Goal: Task Accomplishment & Management: Use online tool/utility

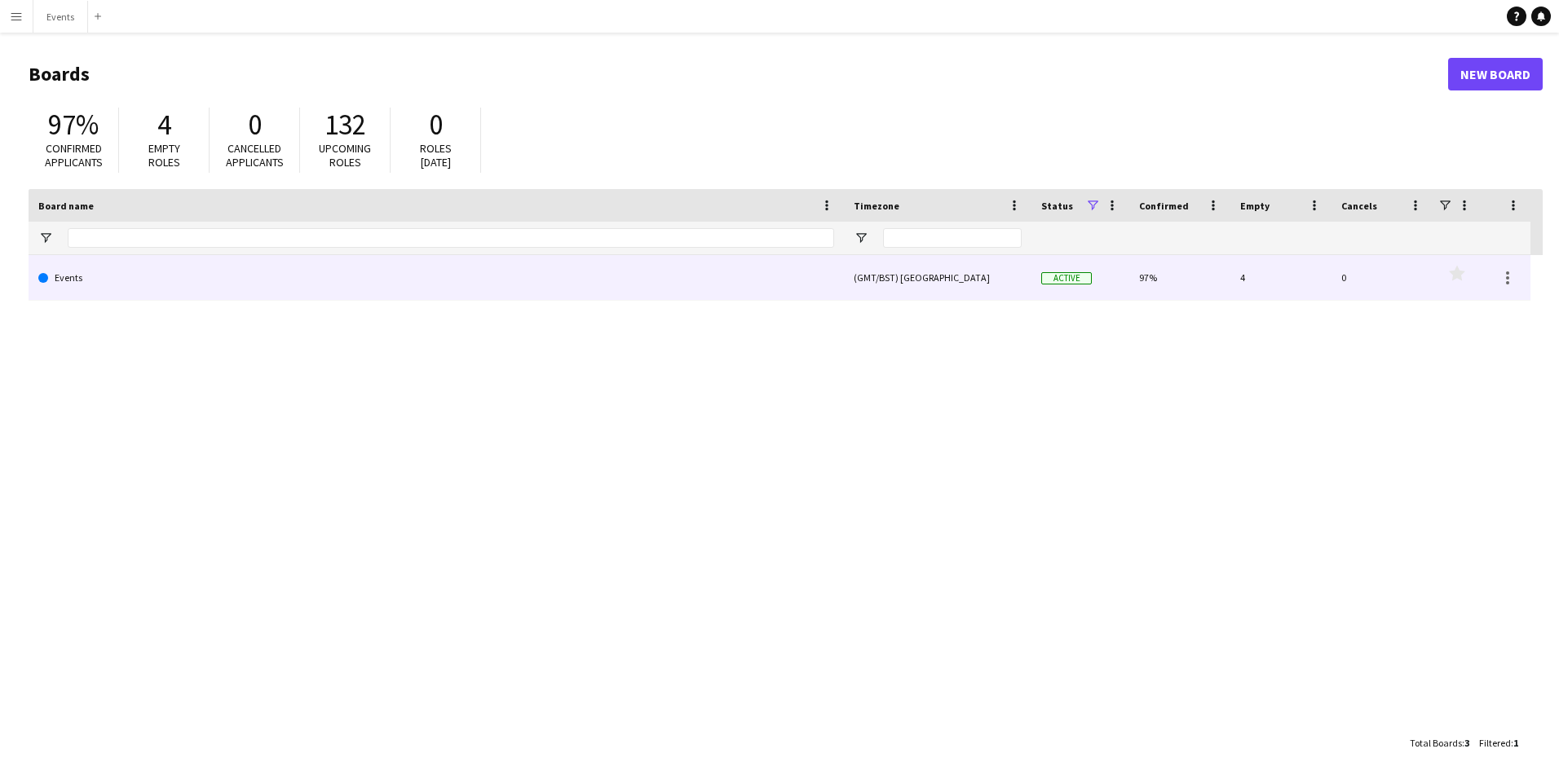
click at [94, 284] on link "Events" at bounding box center [436, 278] width 795 height 46
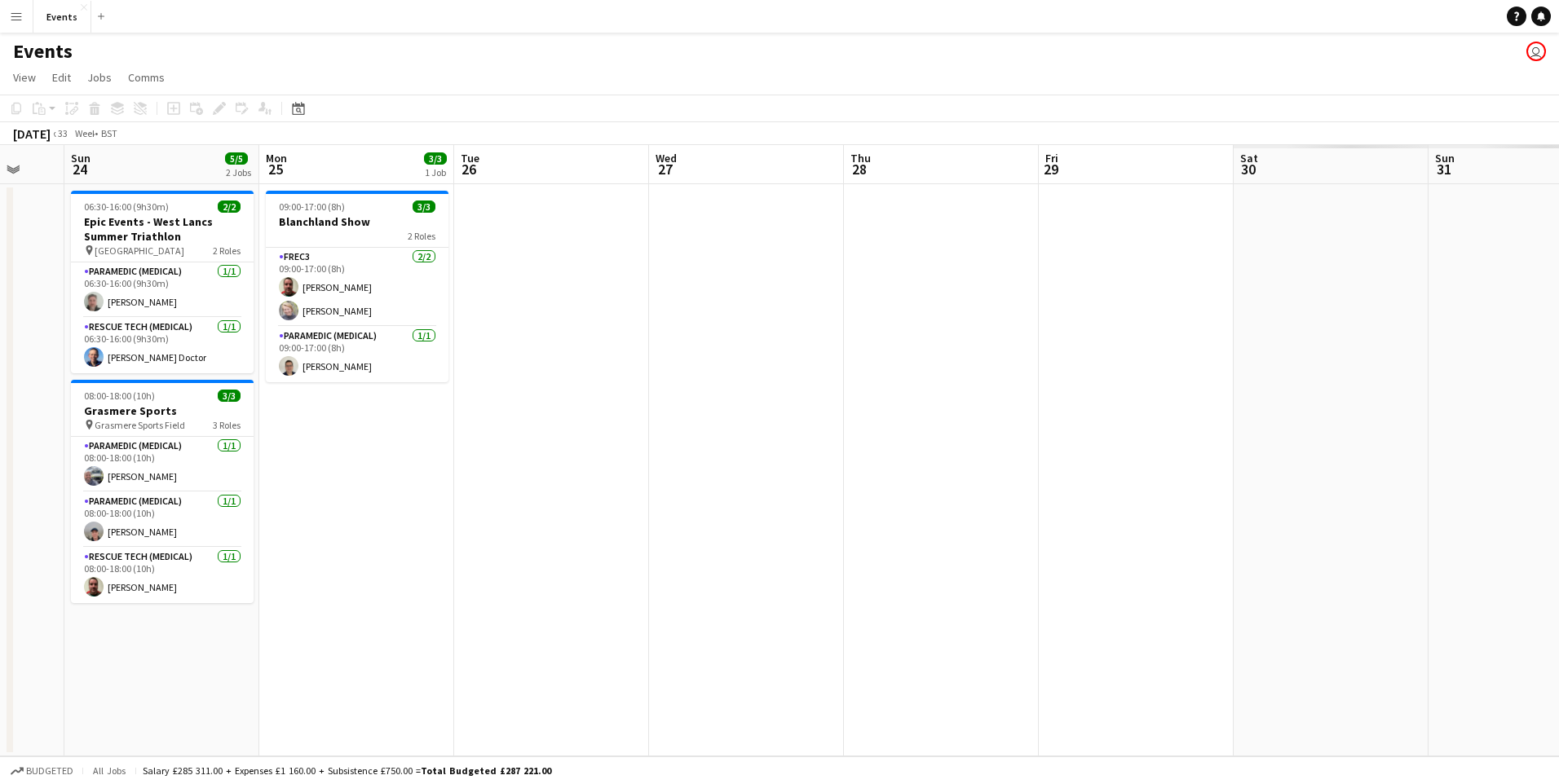
scroll to position [0, 528]
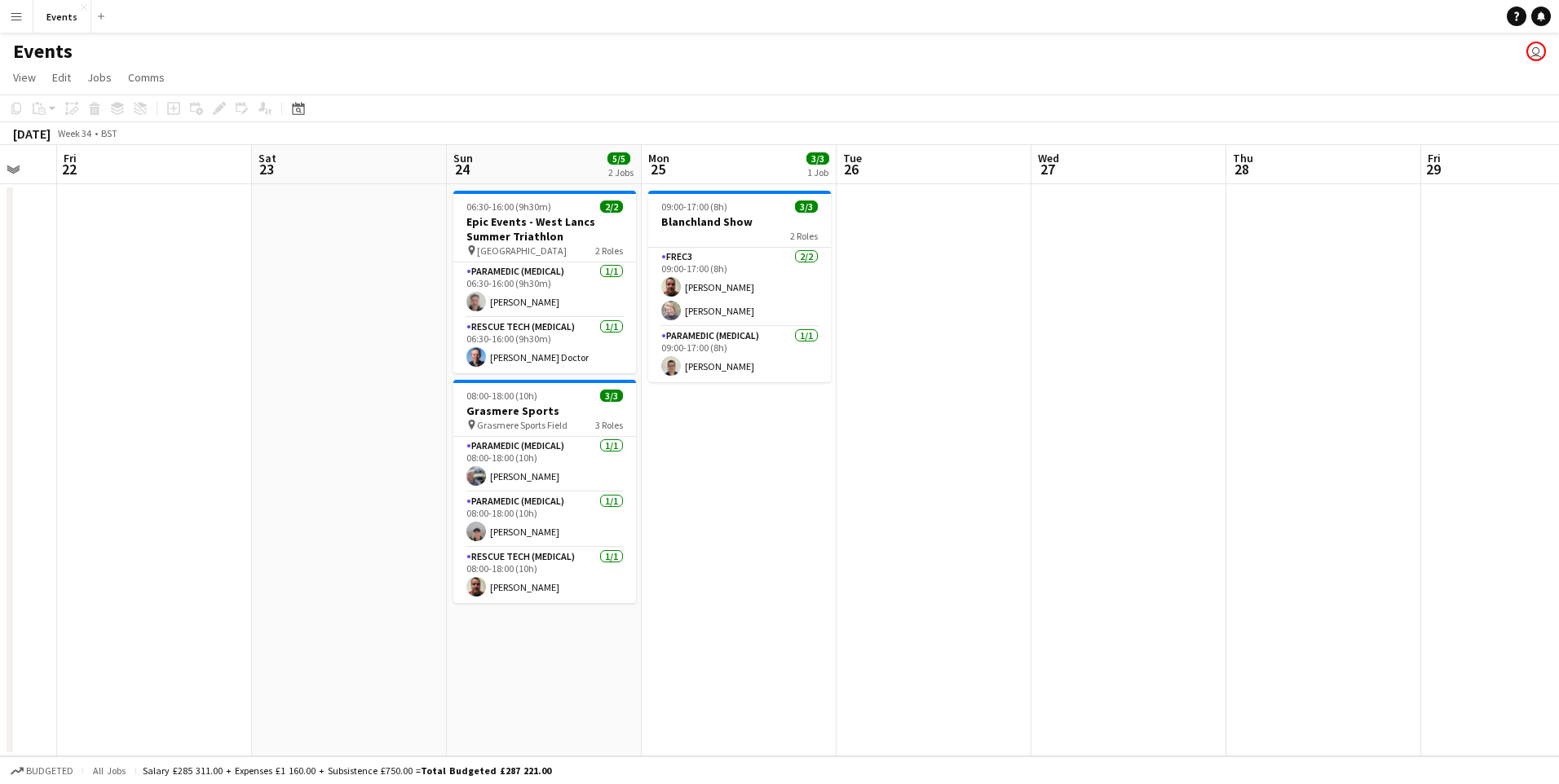
drag, startPoint x: 1289, startPoint y: 416, endPoint x: 372, endPoint y: 422, distance: 917.0
click at [372, 422] on app-calendar-viewport "Tue 19 Wed 20 Thu 21 Fri 22 Sat 23 Sun 24 5/5 2 Jobs Mon 25 3/3 1 Job Tue 26 We…" at bounding box center [780, 451] width 1559 height 611
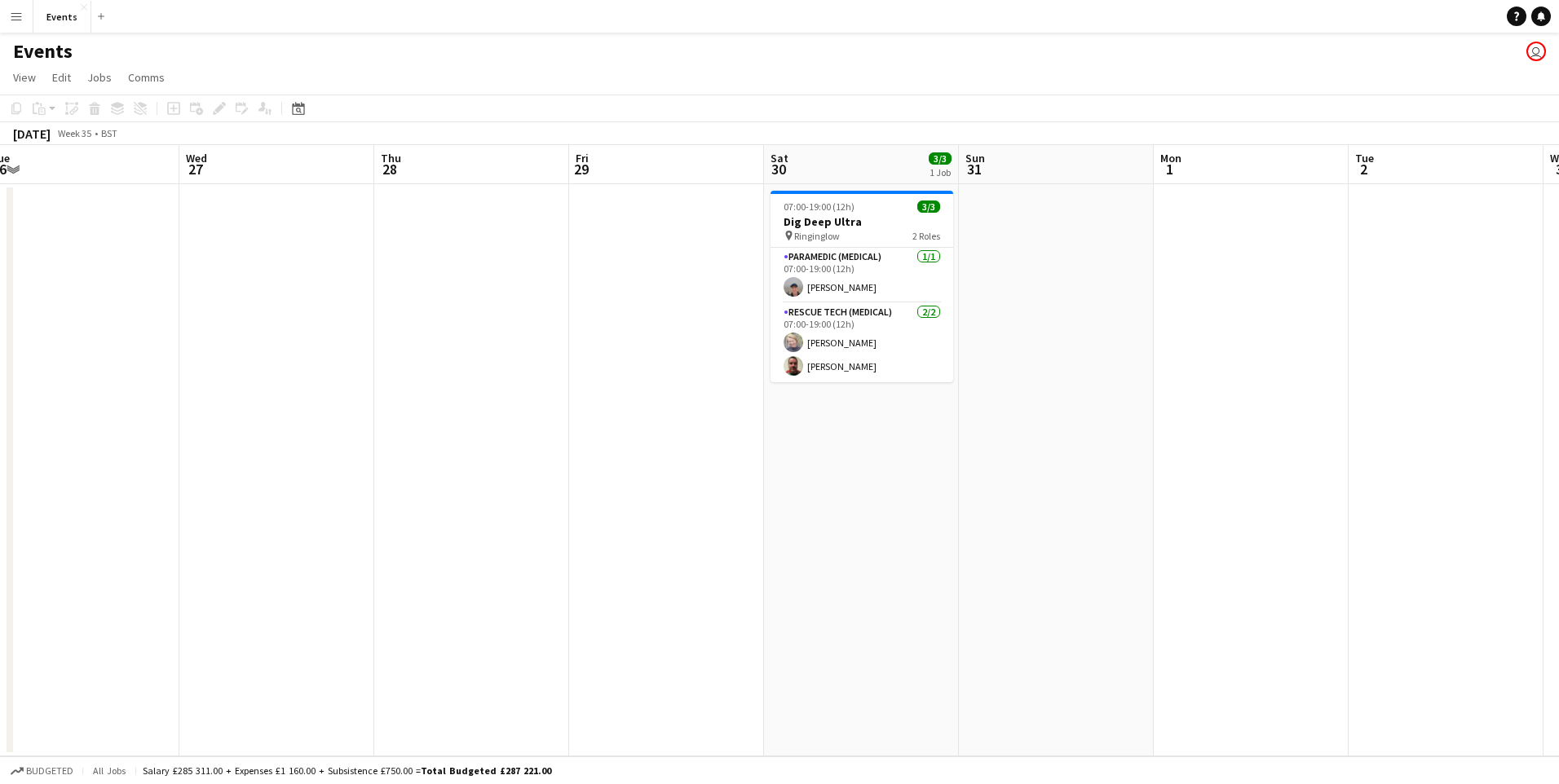
drag, startPoint x: 1004, startPoint y: 584, endPoint x: 939, endPoint y: 687, distance: 121.8
click at [60, 541] on app-calendar-viewport "Sun 24 5/5 2 Jobs Mon 25 3/3 1 Job Tue 26 Wed 27 Thu 28 Fri 29 Sat 30 3/3 1 Job…" at bounding box center [780, 451] width 1559 height 611
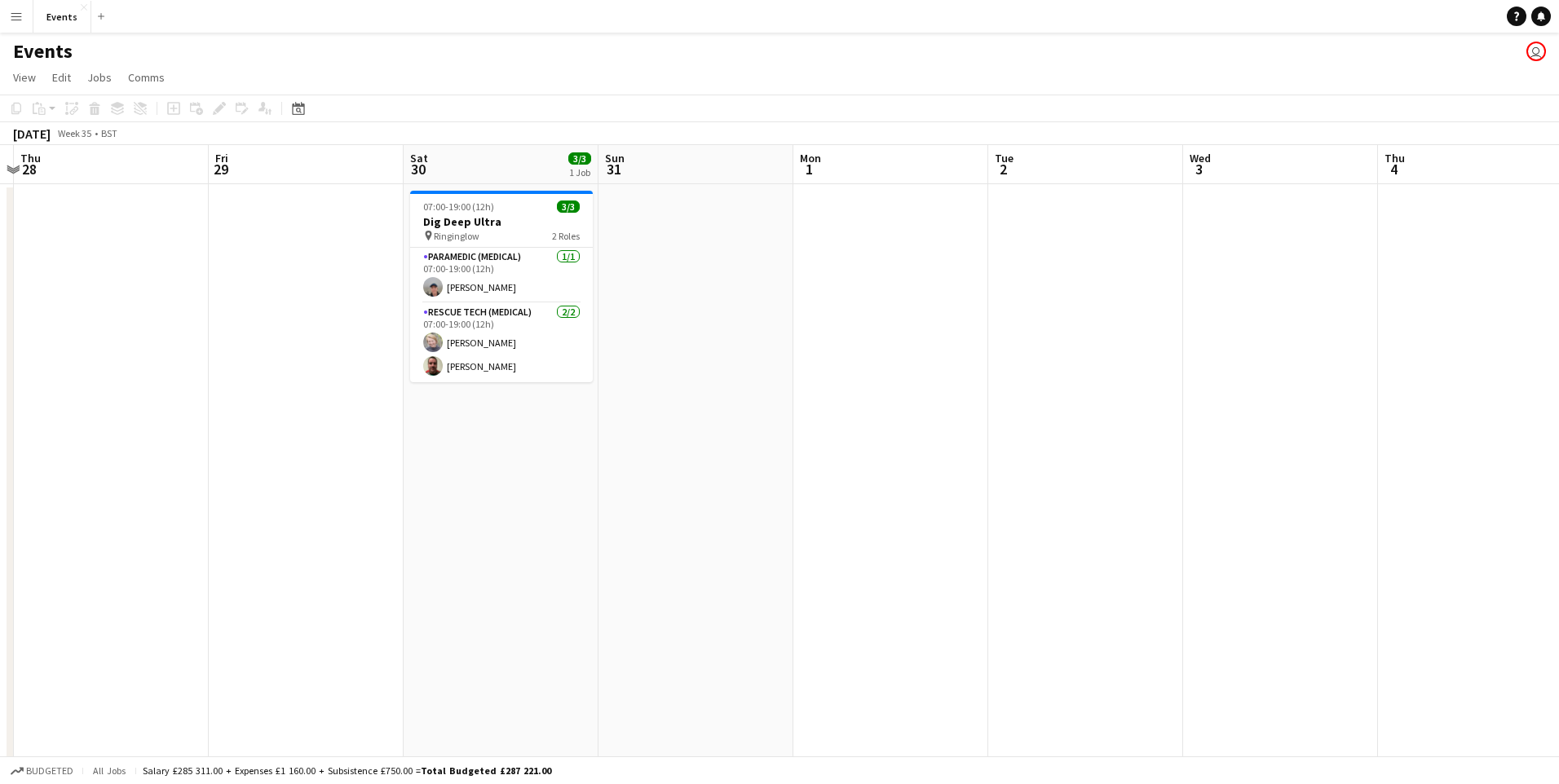
drag, startPoint x: 1036, startPoint y: 515, endPoint x: 811, endPoint y: 469, distance: 229.7
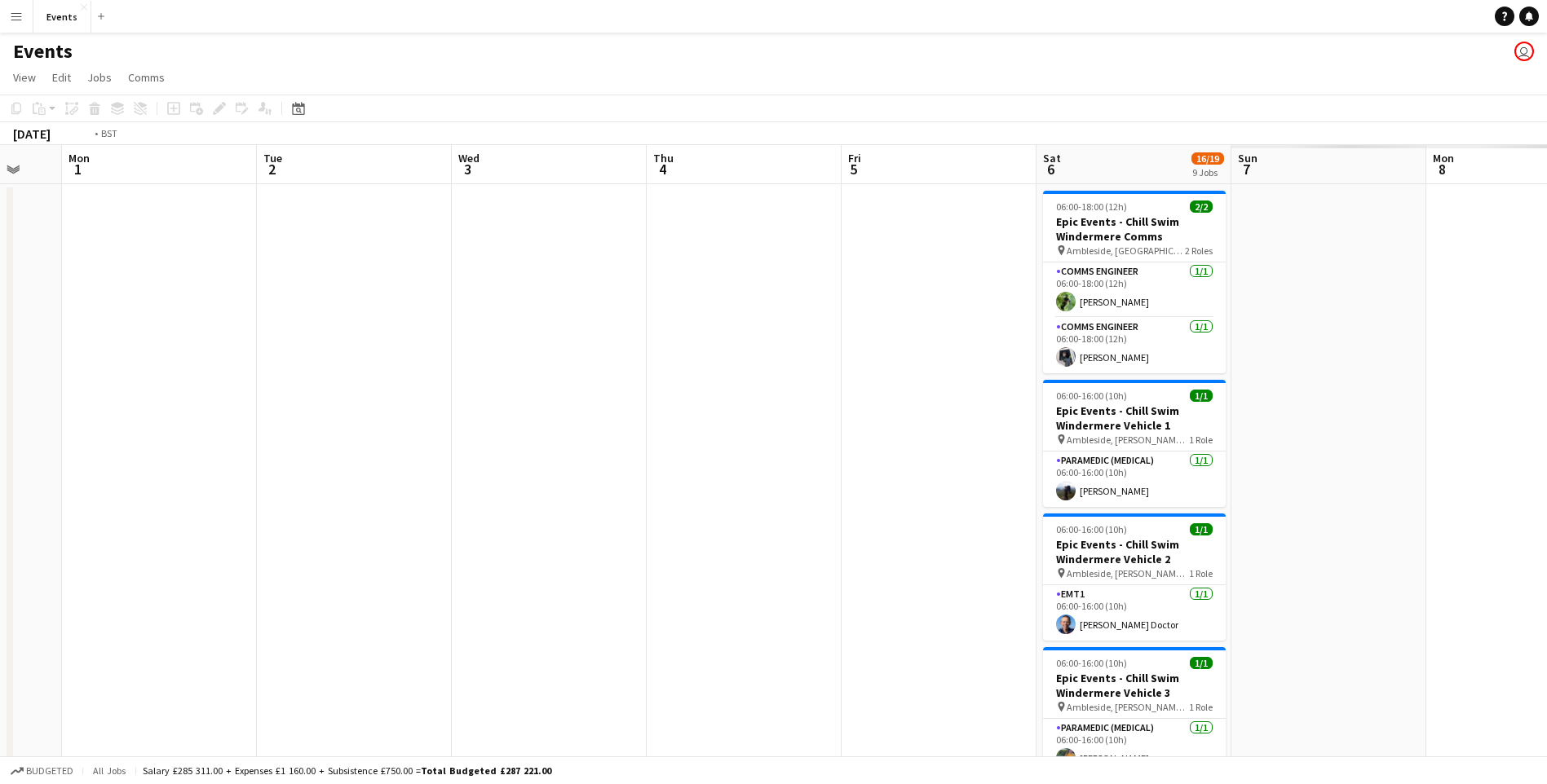
drag, startPoint x: 255, startPoint y: 514, endPoint x: 441, endPoint y: 559, distance: 191.4
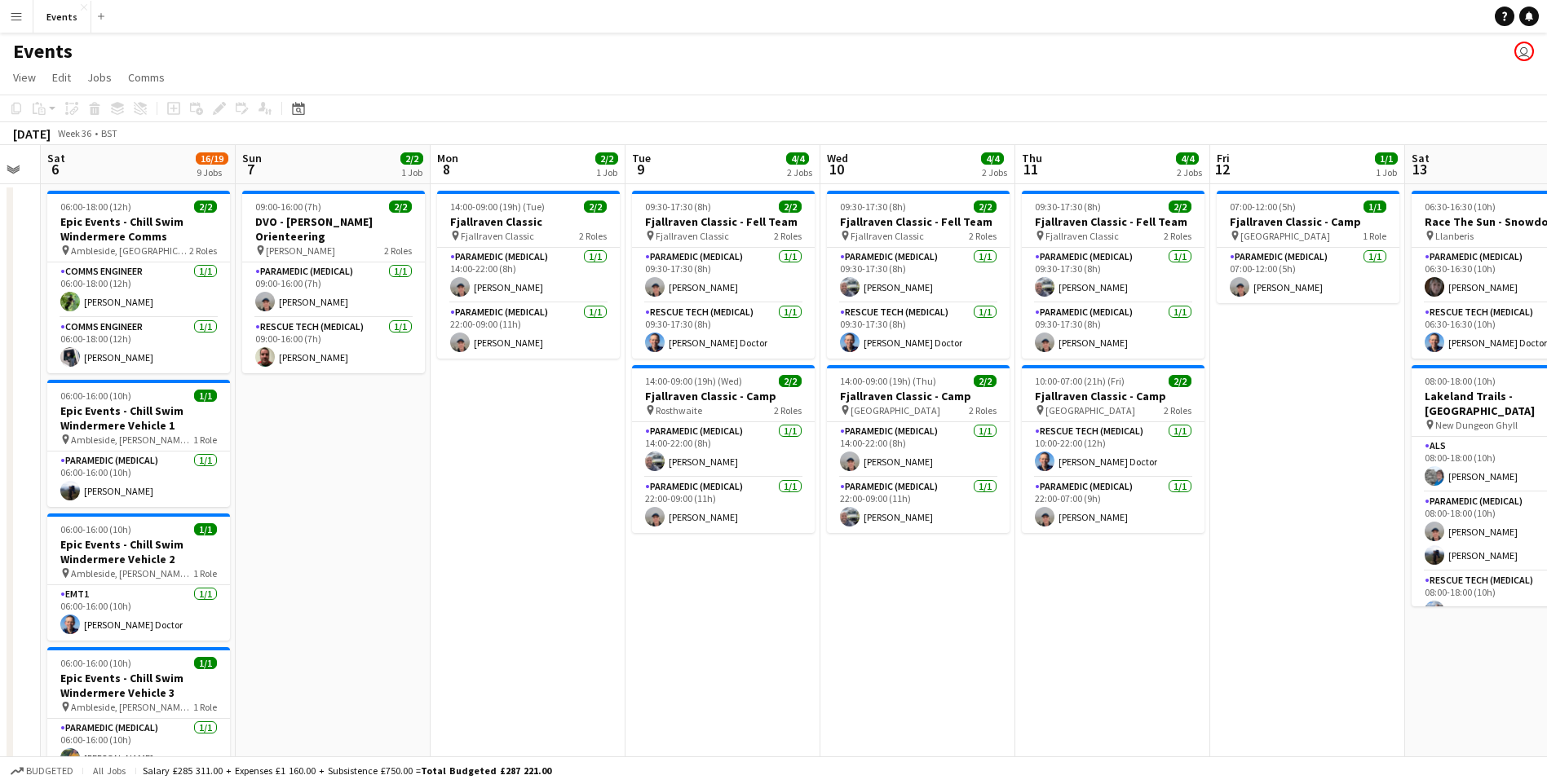
drag, startPoint x: 1206, startPoint y: 561, endPoint x: 404, endPoint y: 438, distance: 811.4
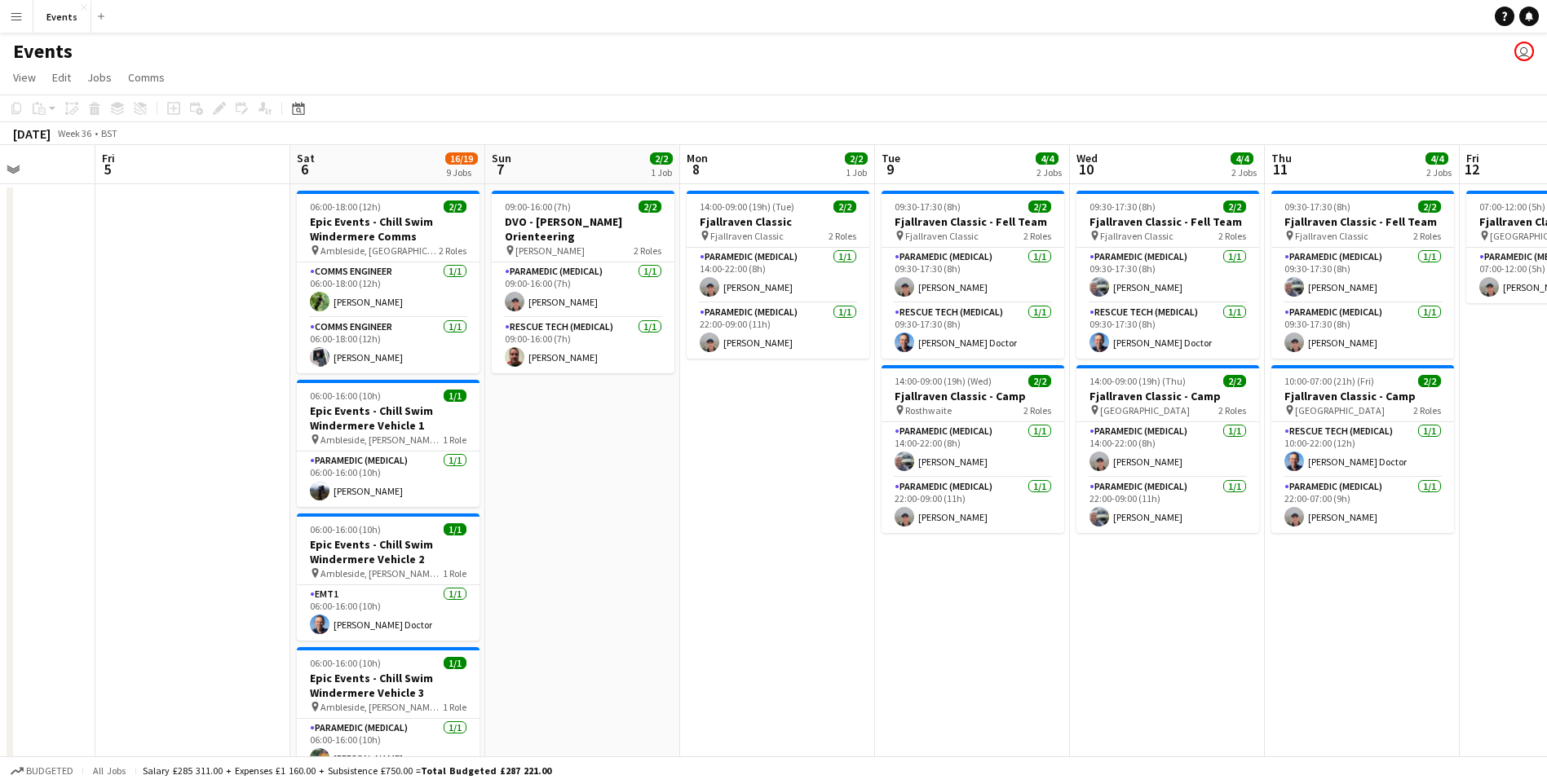
drag, startPoint x: 493, startPoint y: 595, endPoint x: 743, endPoint y: 543, distance: 255.4
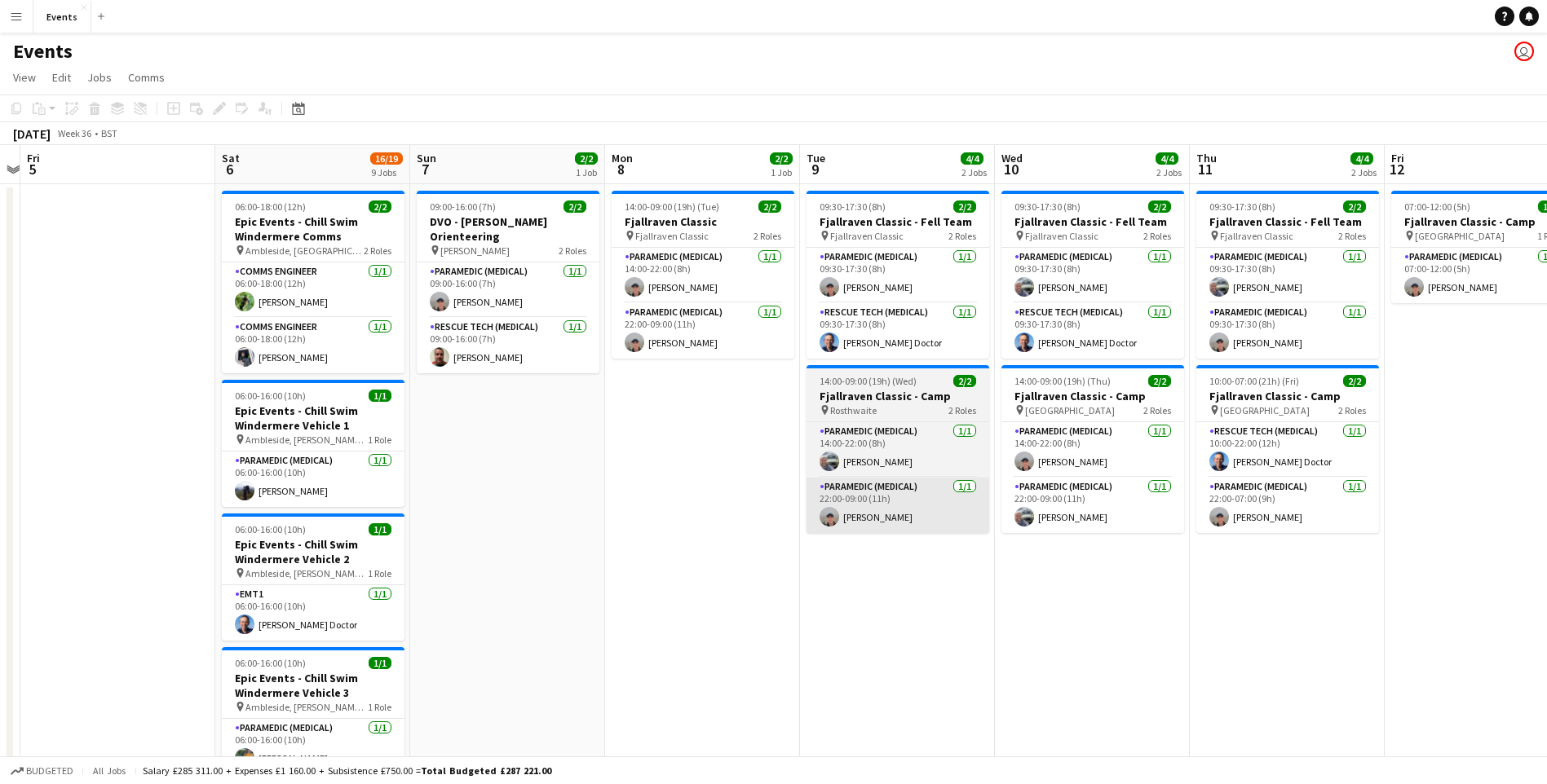
drag, startPoint x: 797, startPoint y: 484, endPoint x: 819, endPoint y: 485, distance: 22.0
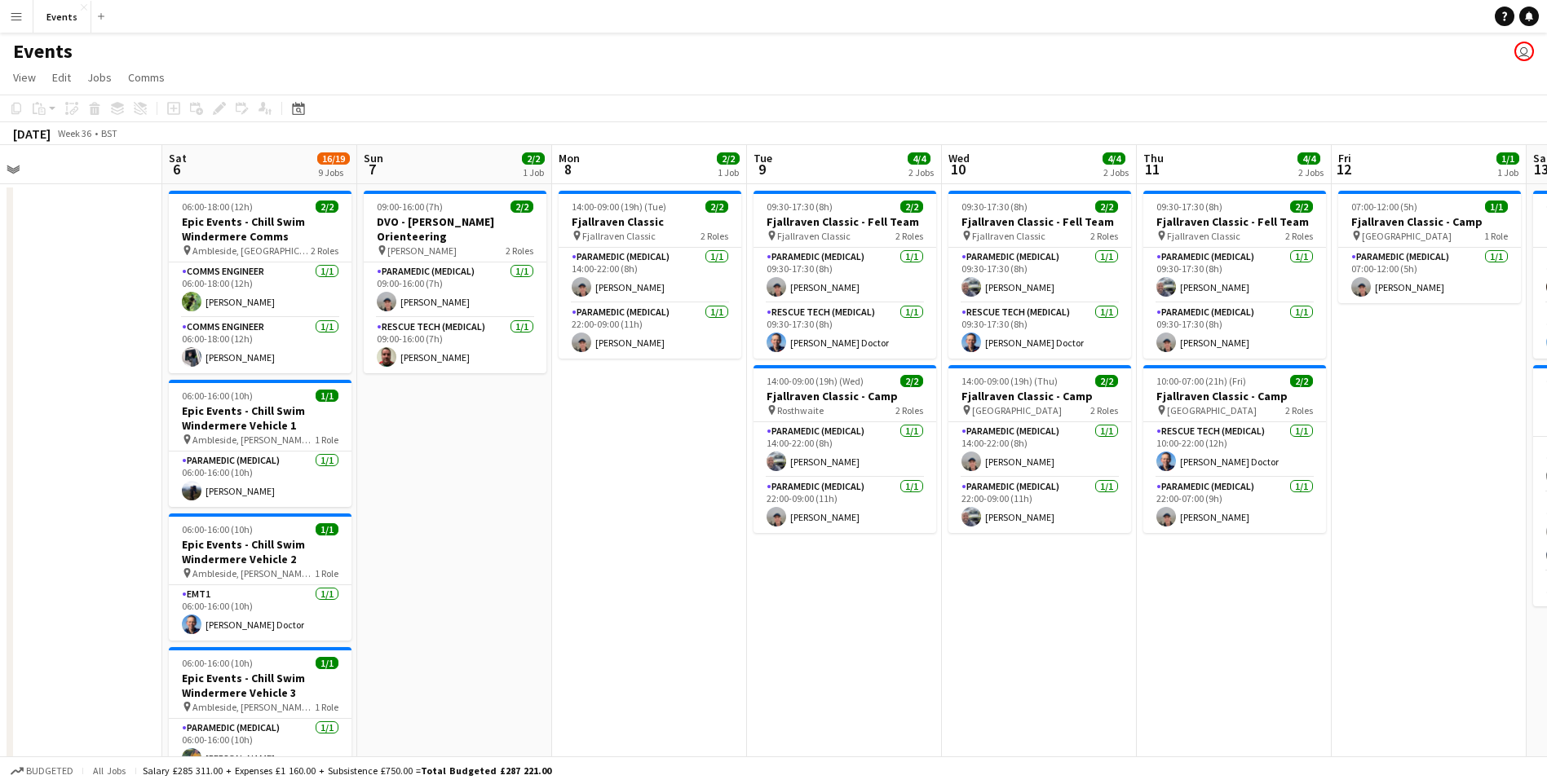
scroll to position [0, 620]
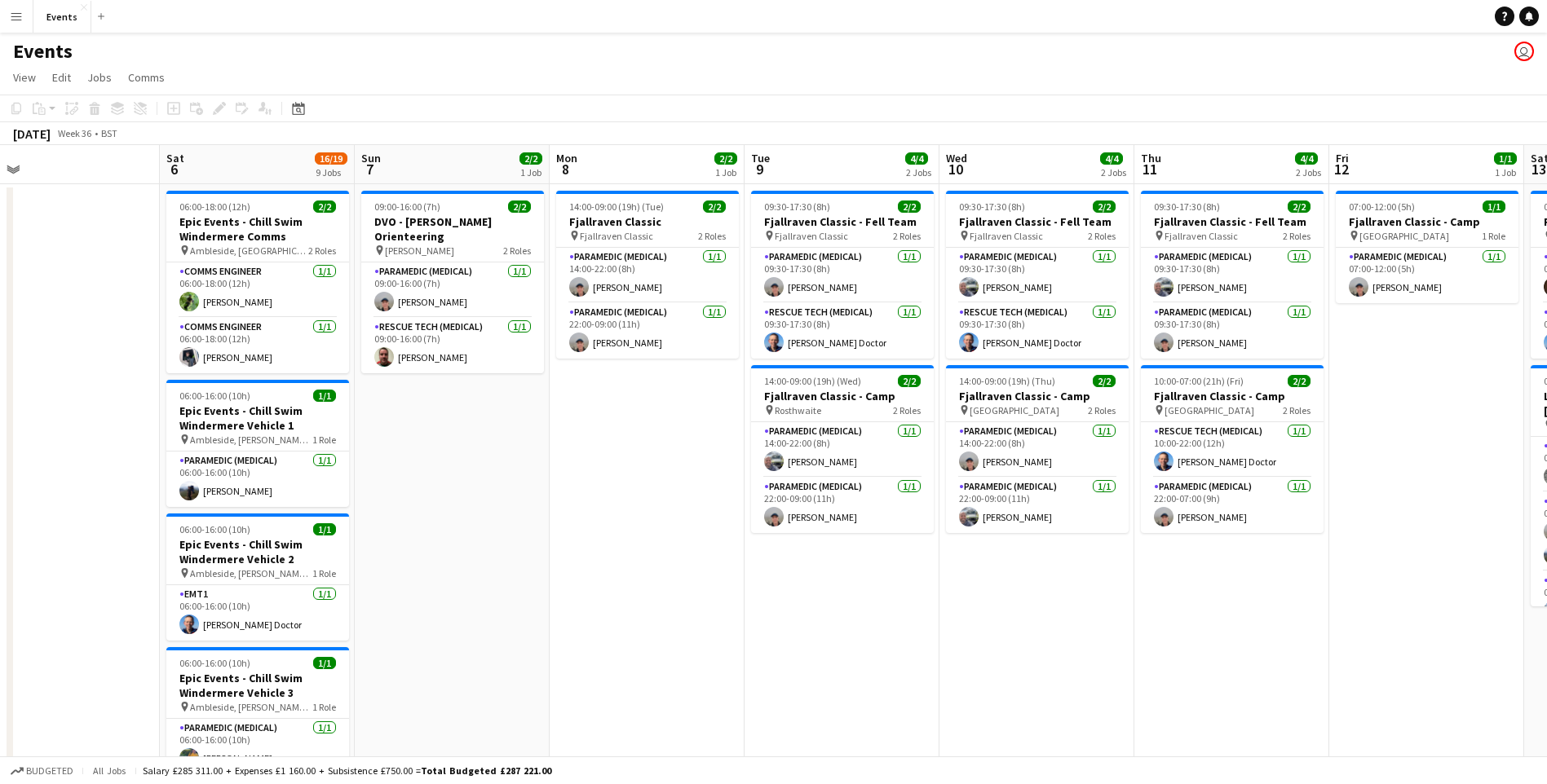
drag, startPoint x: 878, startPoint y: 554, endPoint x: 823, endPoint y: 536, distance: 57.9
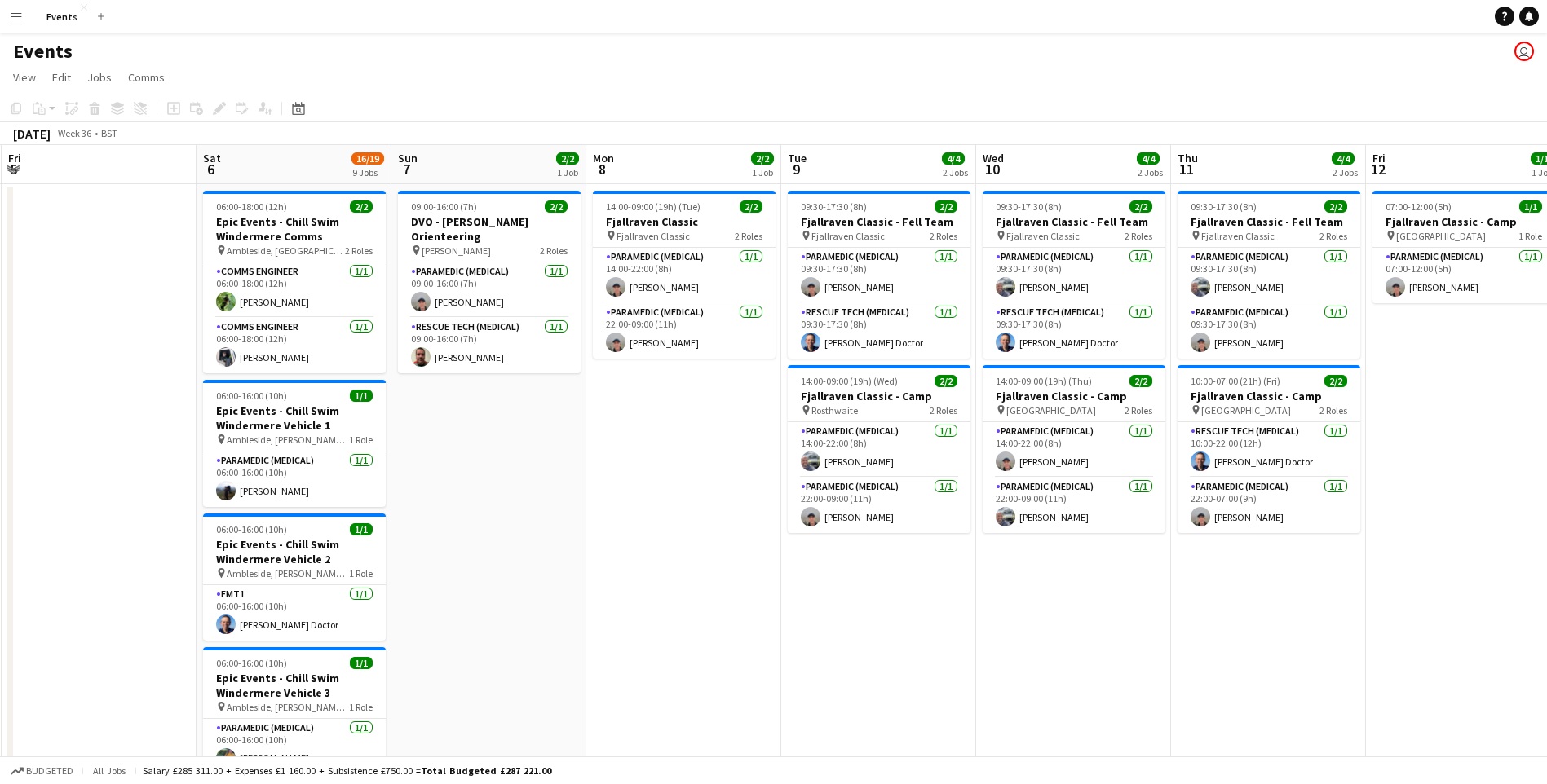
scroll to position [0, 580]
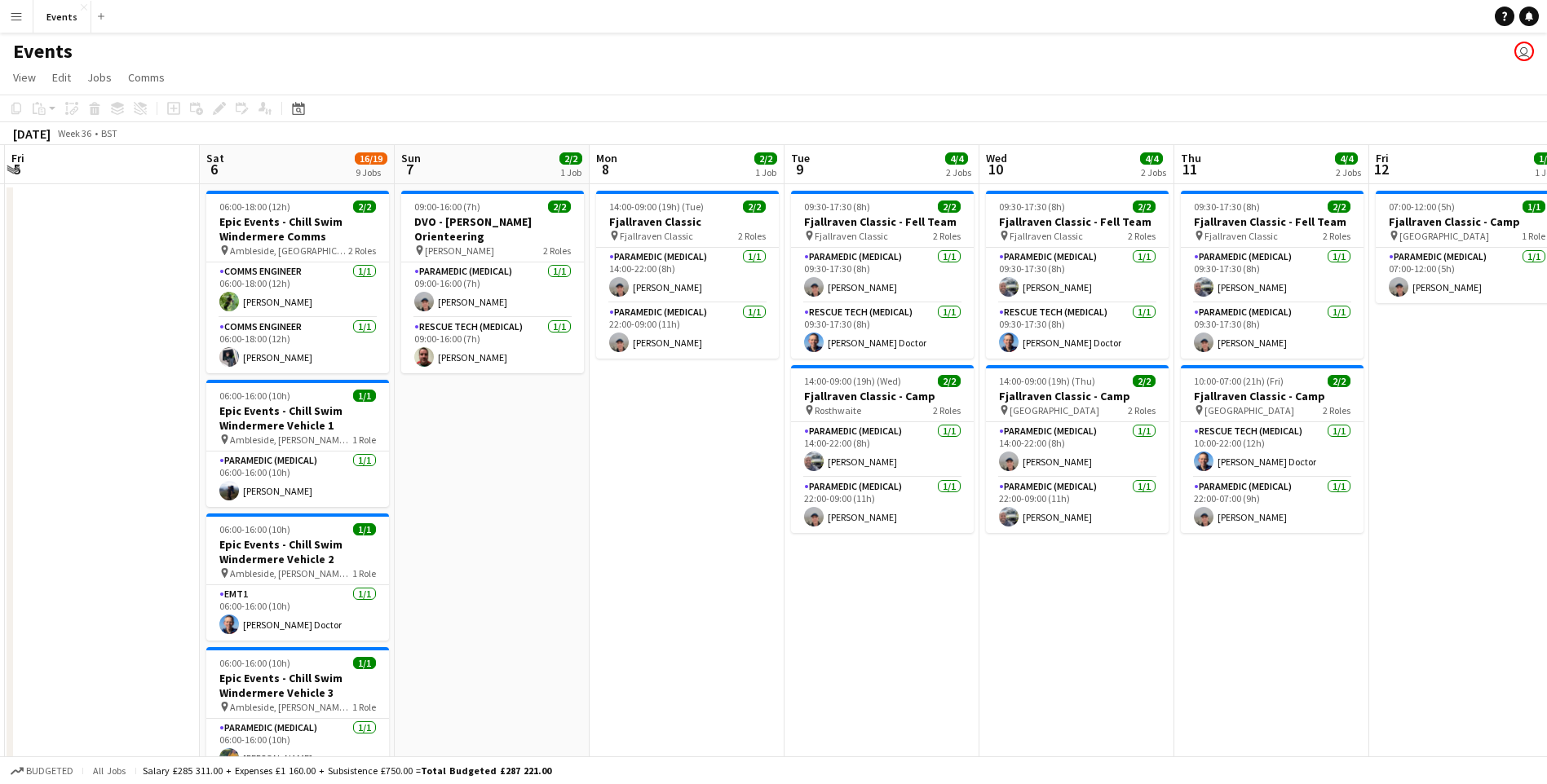
drag, startPoint x: 637, startPoint y: 715, endPoint x: 666, endPoint y: 578, distance: 140.0
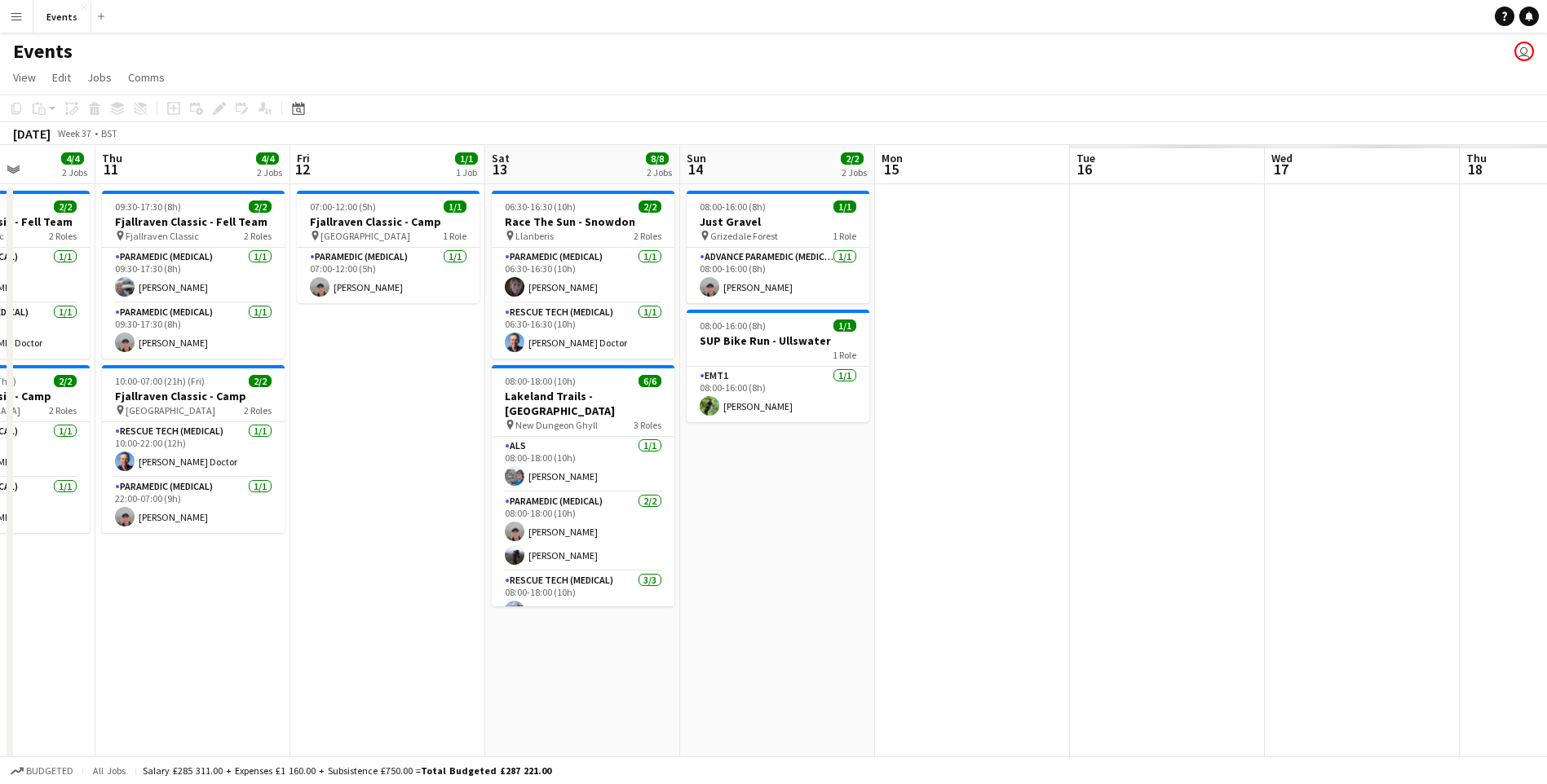
drag, startPoint x: 1100, startPoint y: 661, endPoint x: 711, endPoint y: 628, distance: 390.4
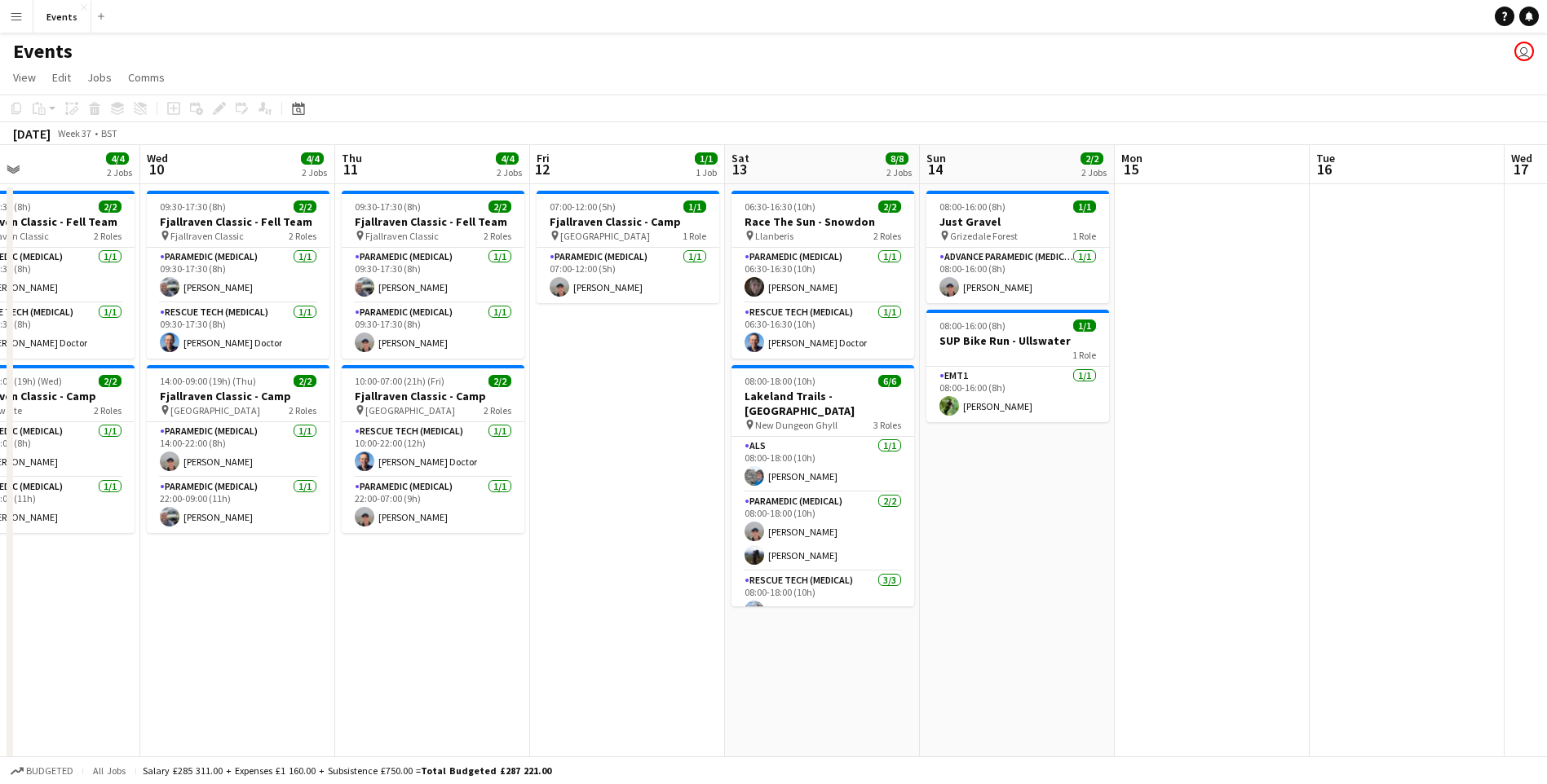
drag, startPoint x: 770, startPoint y: 584, endPoint x: 1011, endPoint y: 570, distance: 241.4
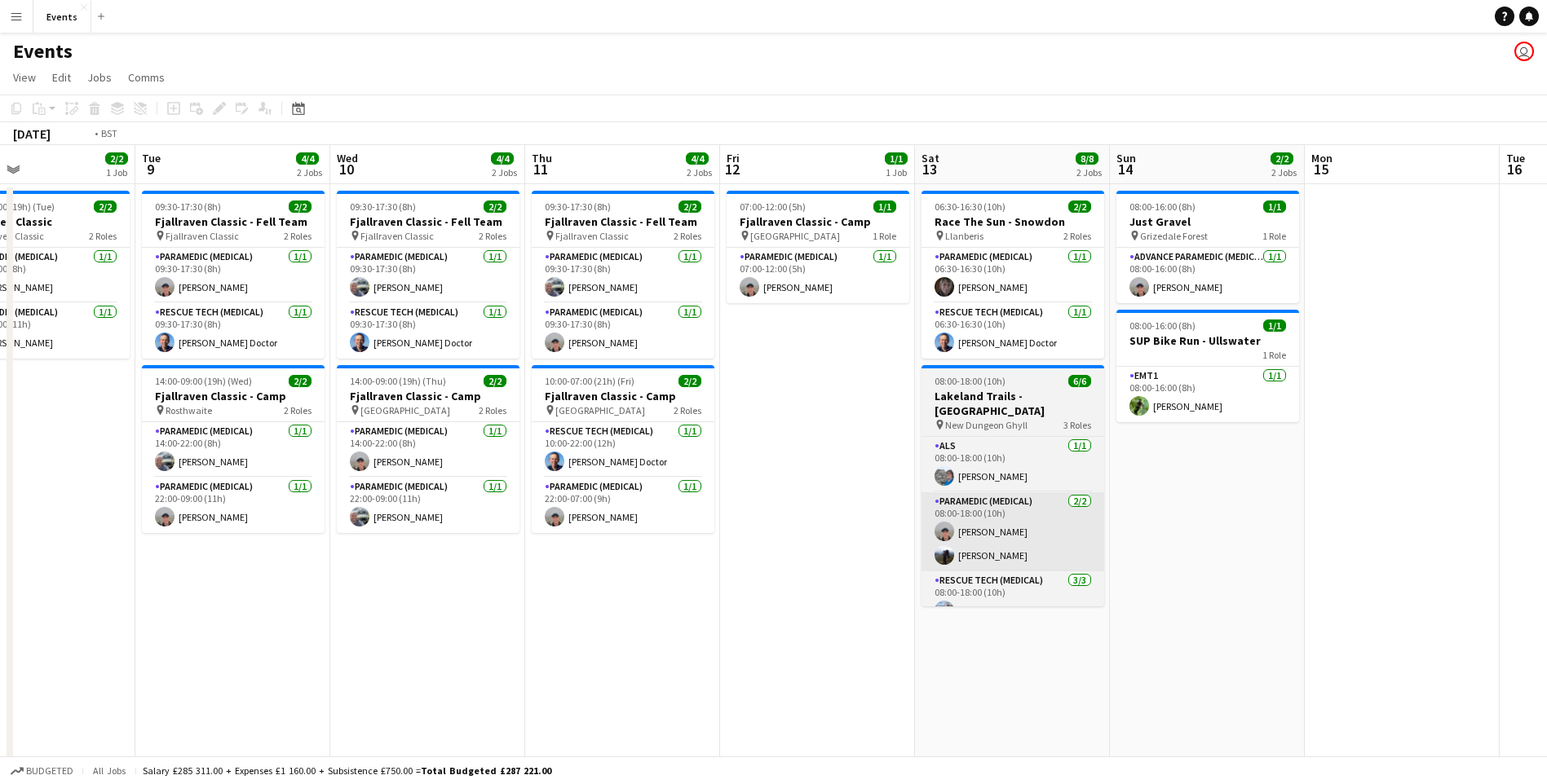
drag, startPoint x: 537, startPoint y: 656, endPoint x: 1054, endPoint y: 495, distance: 541.5
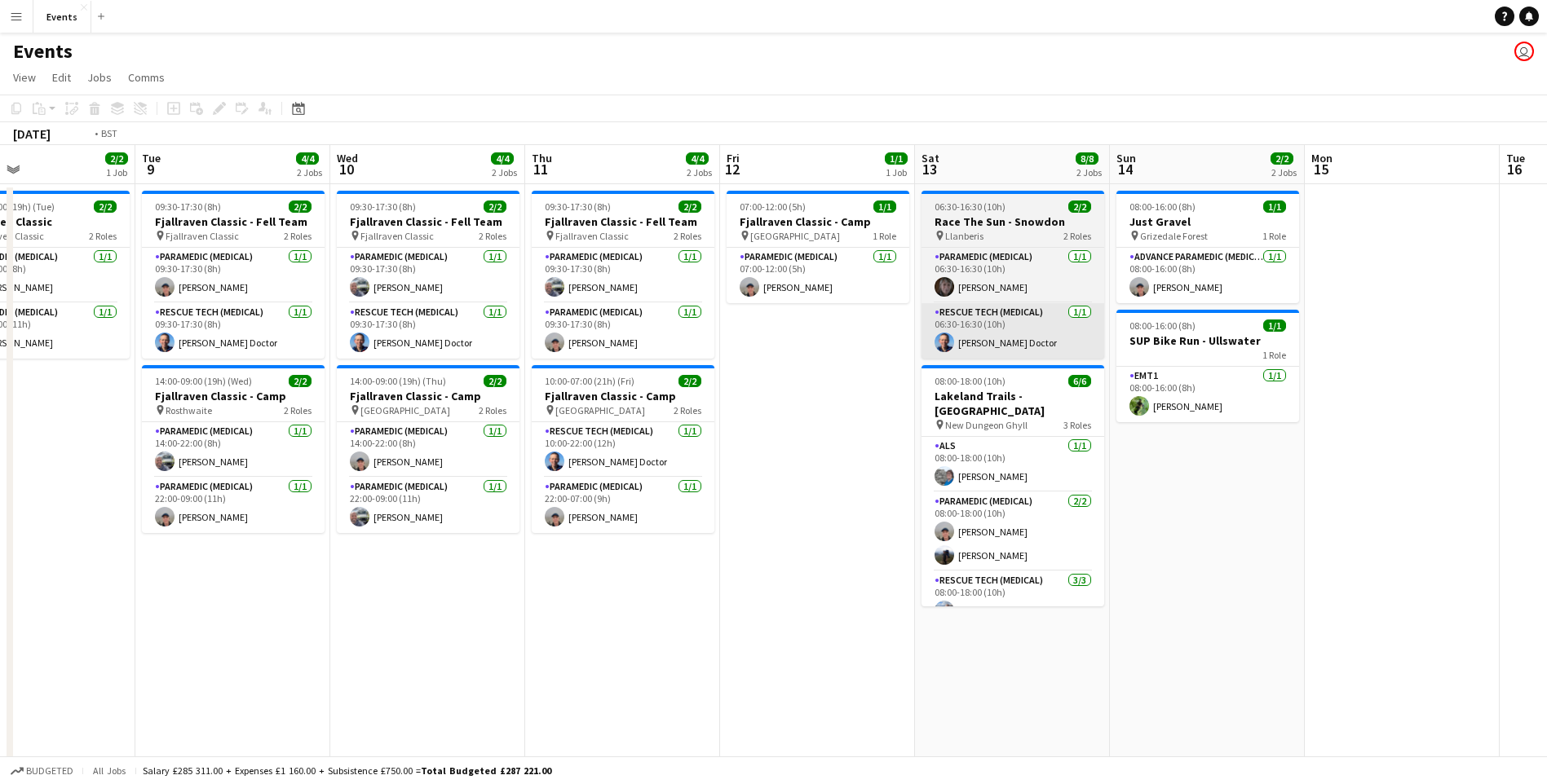
scroll to position [0, 333]
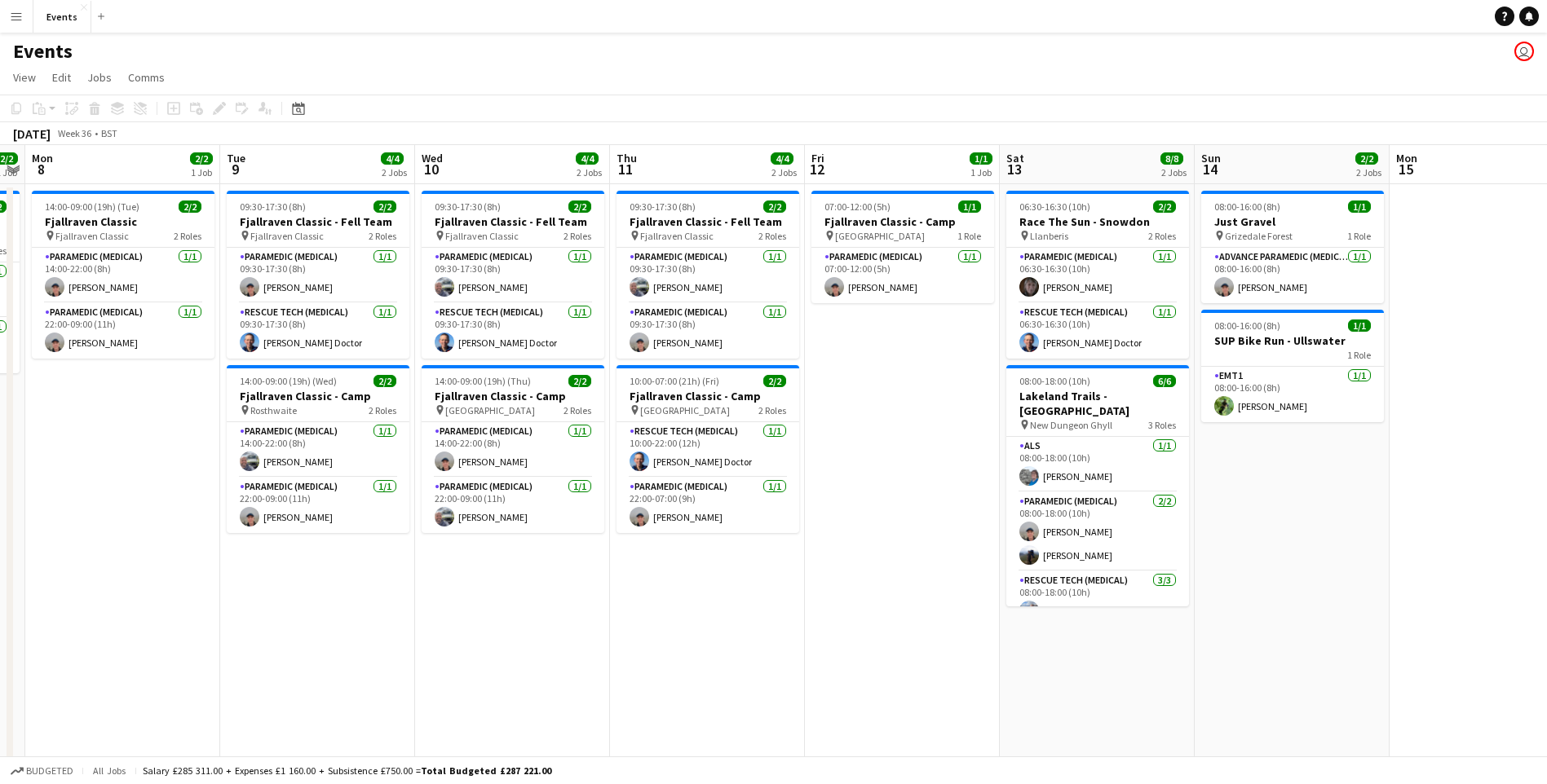
drag, startPoint x: 294, startPoint y: 658, endPoint x: 55, endPoint y: 560, distance: 258.3
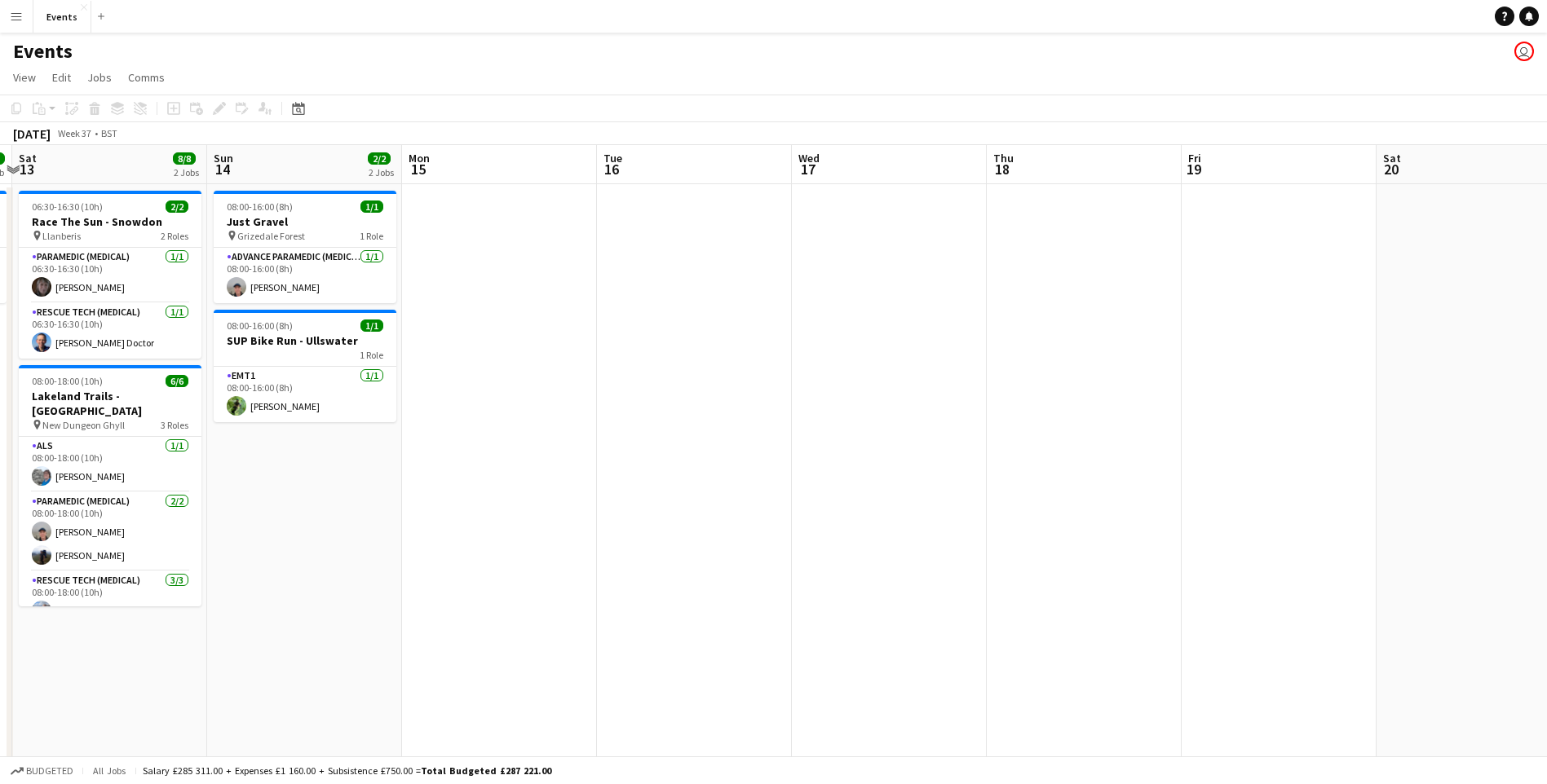
drag, startPoint x: 882, startPoint y: 614, endPoint x: 137, endPoint y: 529, distance: 749.8
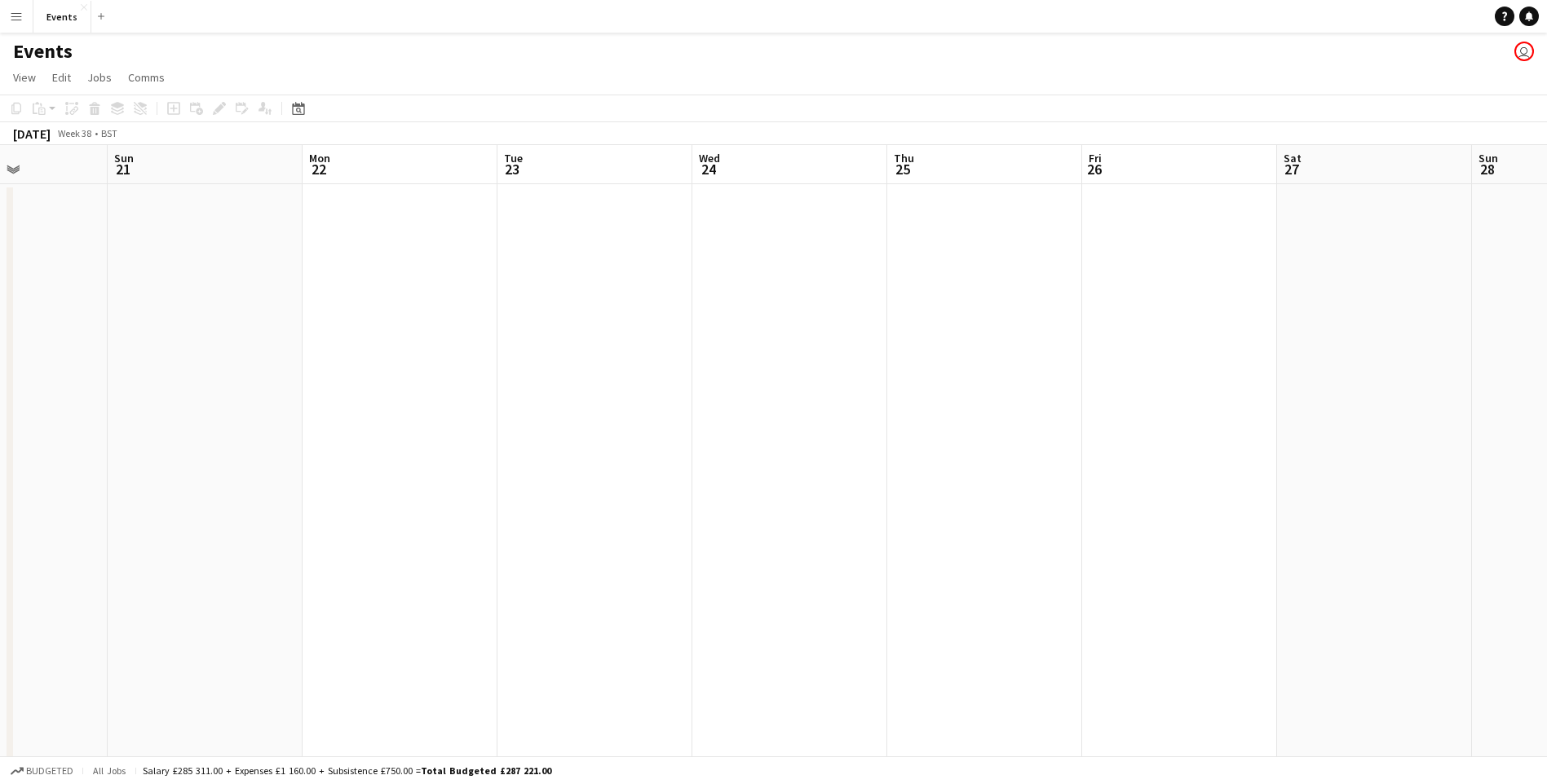
drag, startPoint x: 486, startPoint y: 551, endPoint x: 1110, endPoint y: 592, distance: 625.3
drag, startPoint x: 1154, startPoint y: 578, endPoint x: 1039, endPoint y: 587, distance: 115.4
drag, startPoint x: 221, startPoint y: 560, endPoint x: 325, endPoint y: 562, distance: 104.0
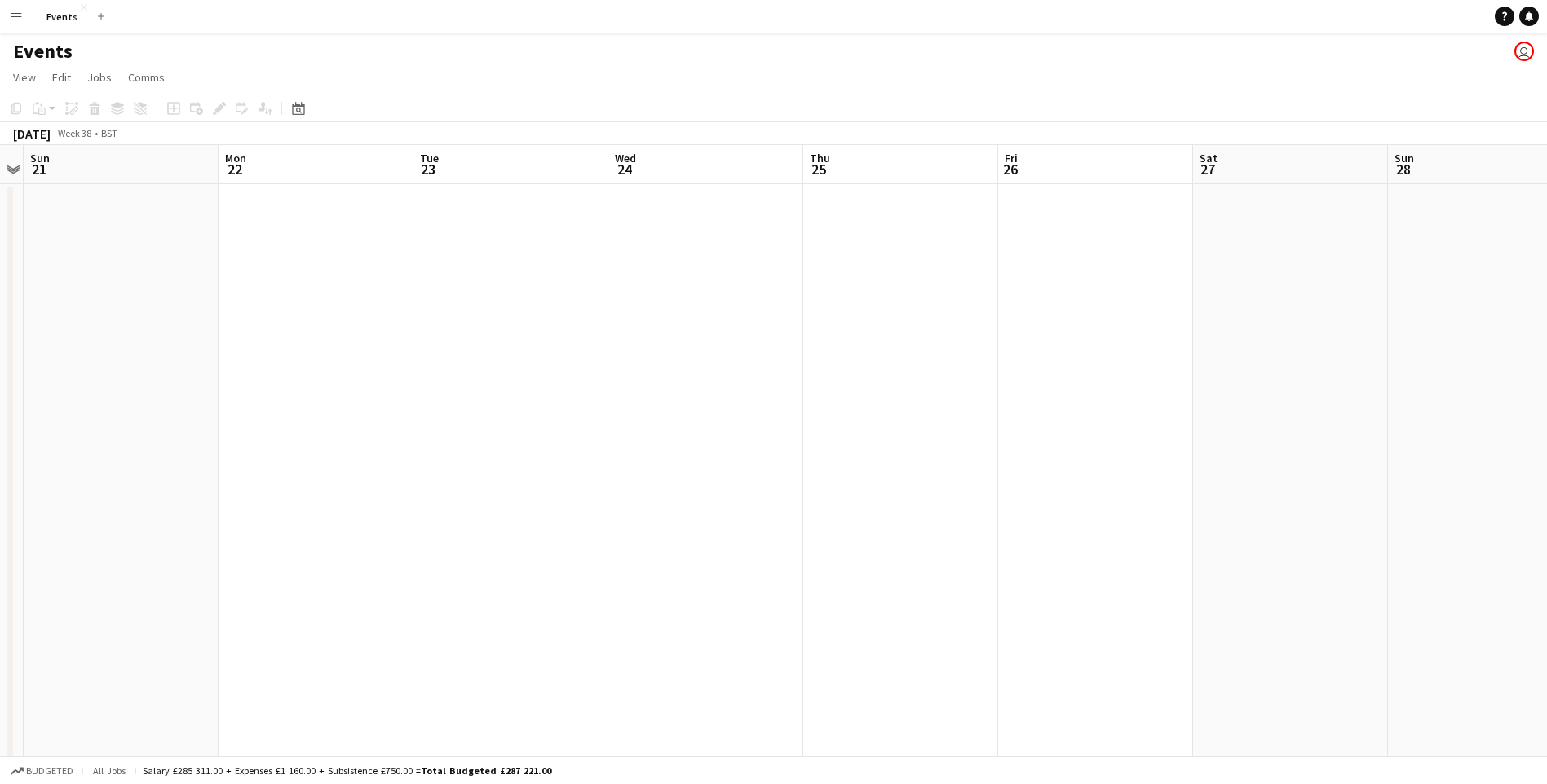
drag, startPoint x: 325, startPoint y: 562, endPoint x: 519, endPoint y: 537, distance: 195.6
drag, startPoint x: 1111, startPoint y: 530, endPoint x: 643, endPoint y: 245, distance: 547.9
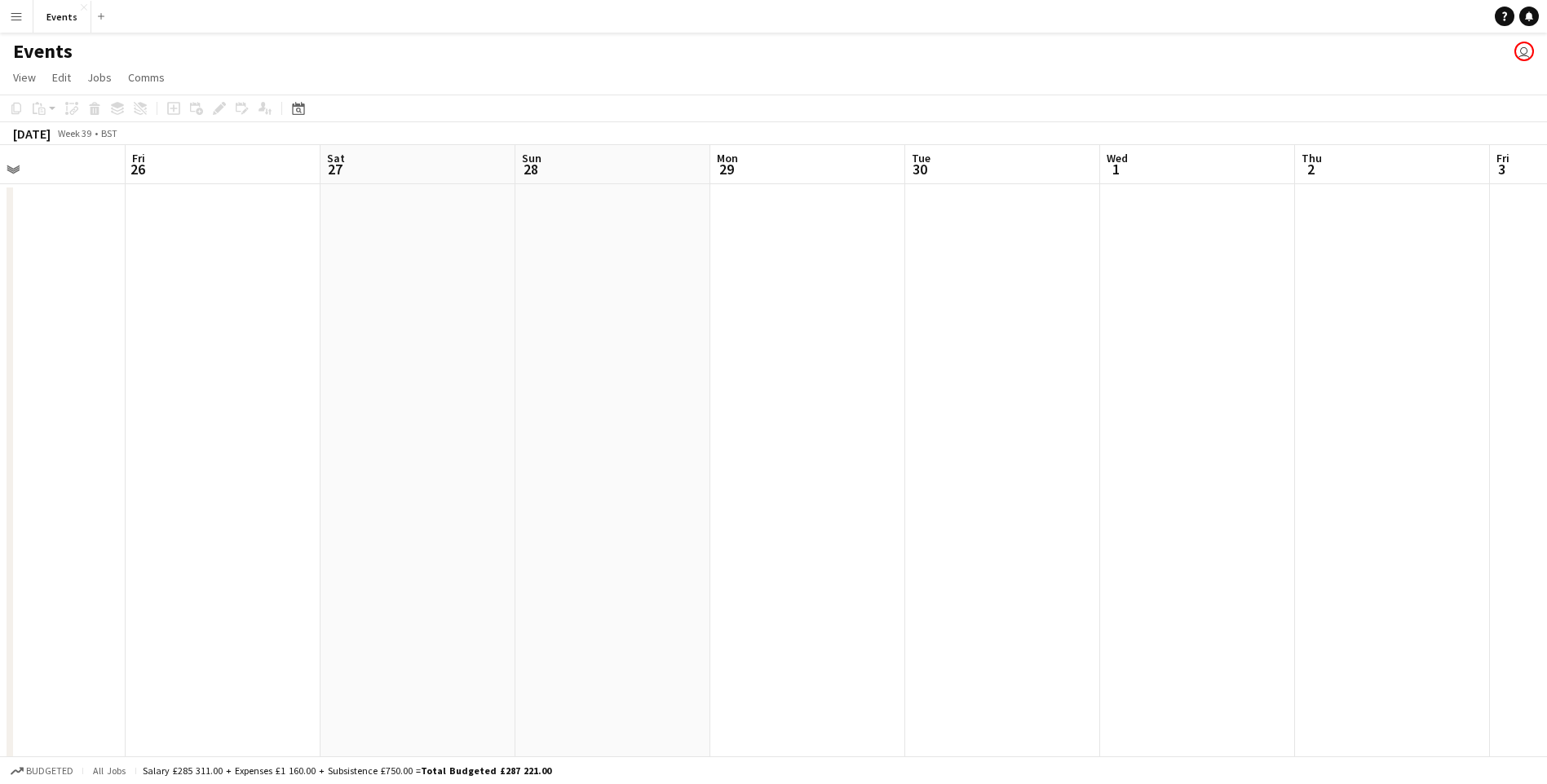
drag, startPoint x: 990, startPoint y: 420, endPoint x: 967, endPoint y: 423, distance: 23.2
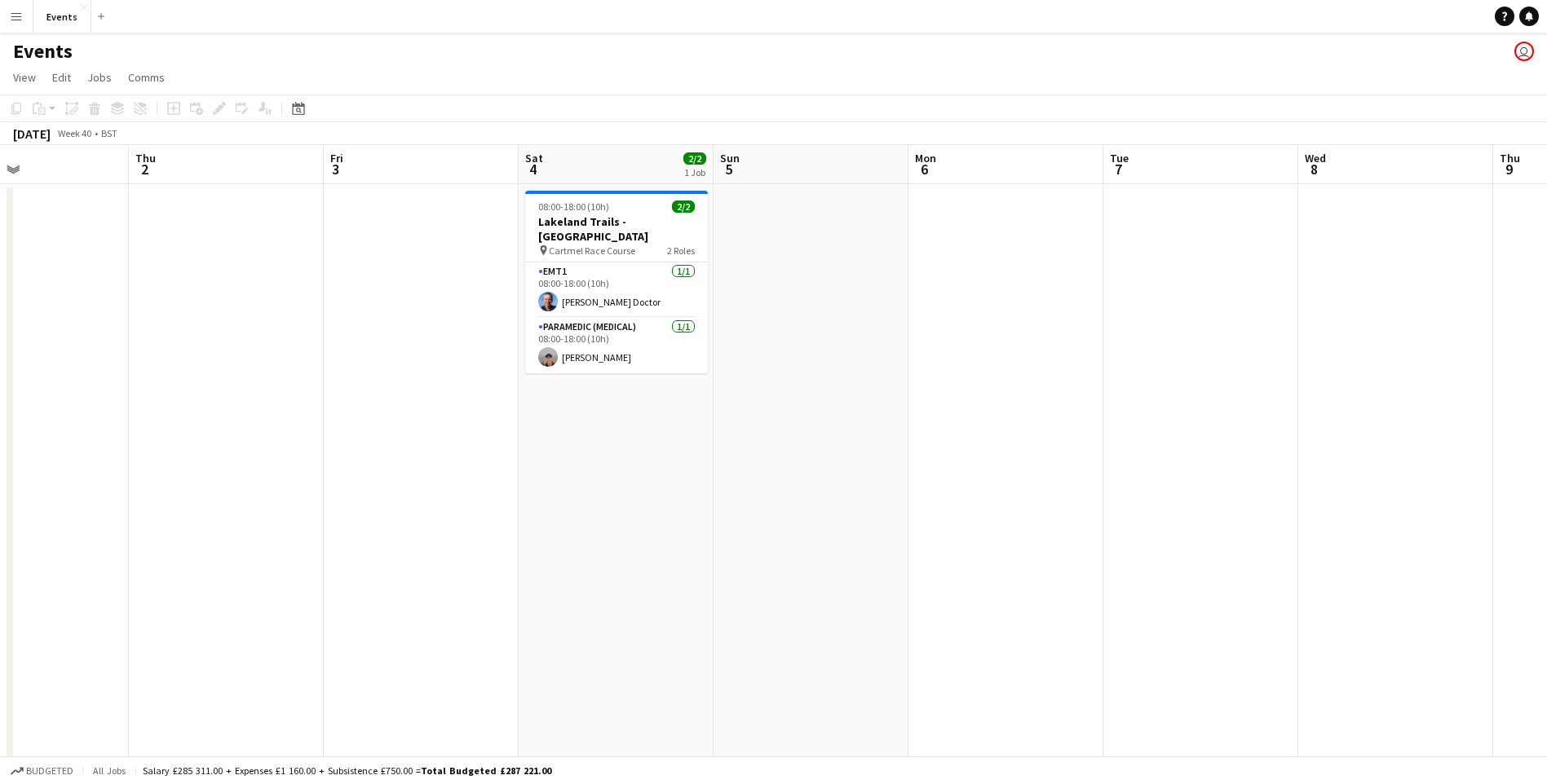
drag, startPoint x: 1338, startPoint y: 400, endPoint x: 504, endPoint y: 515, distance: 841.9
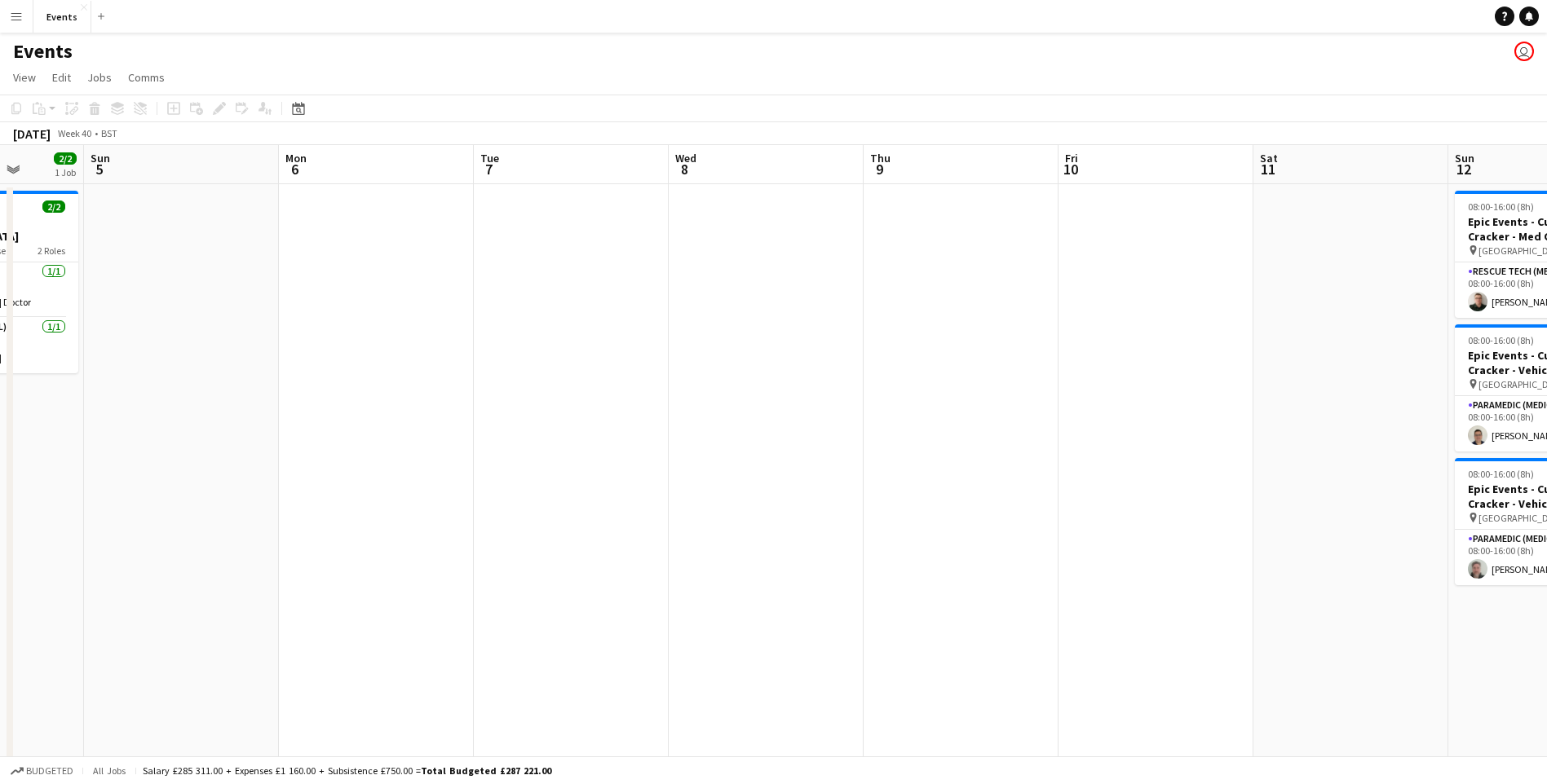
drag, startPoint x: 1345, startPoint y: 432, endPoint x: 1067, endPoint y: 412, distance: 278.7
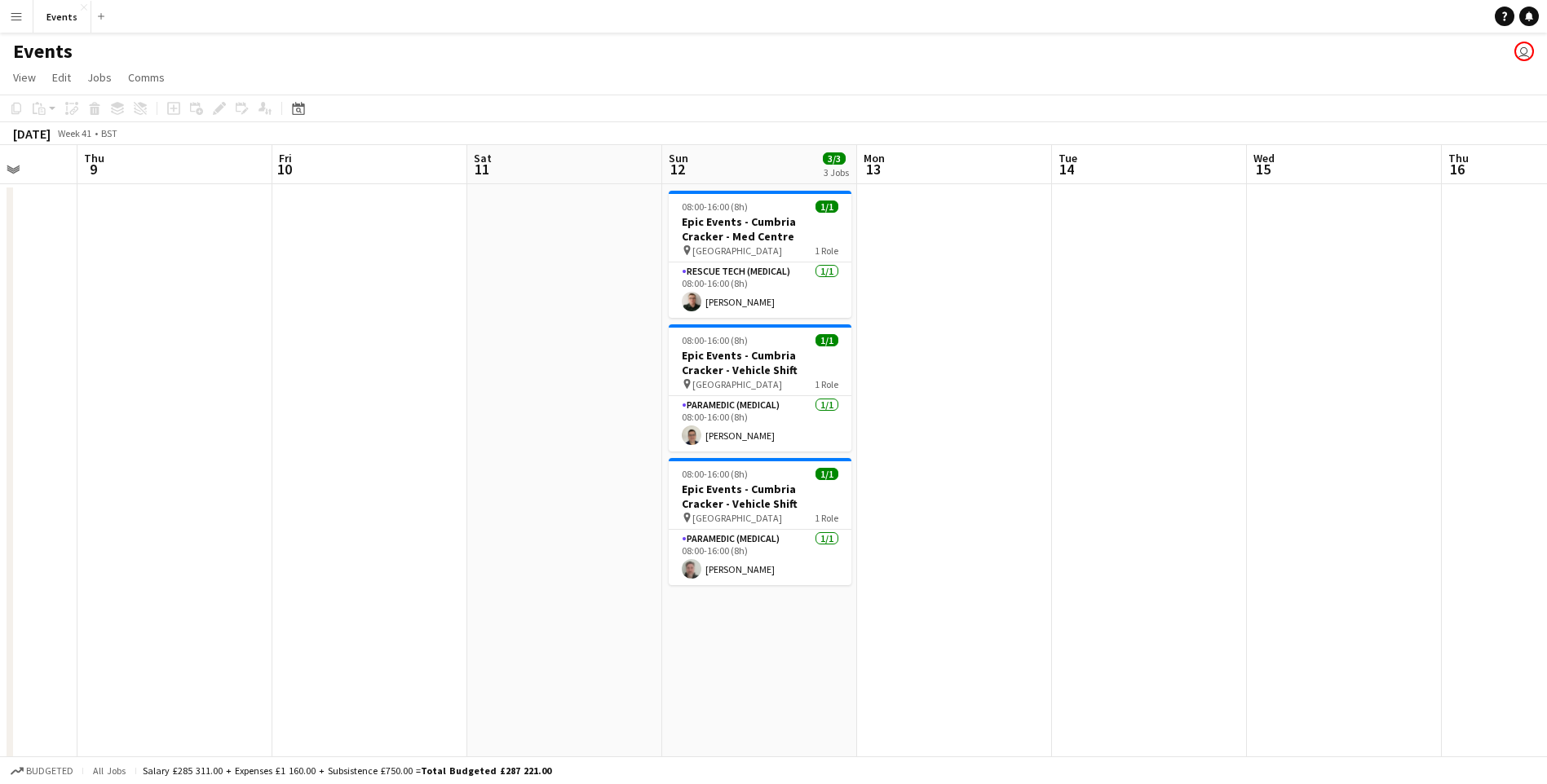
drag, startPoint x: 730, startPoint y: 436, endPoint x: 649, endPoint y: 428, distance: 81.4
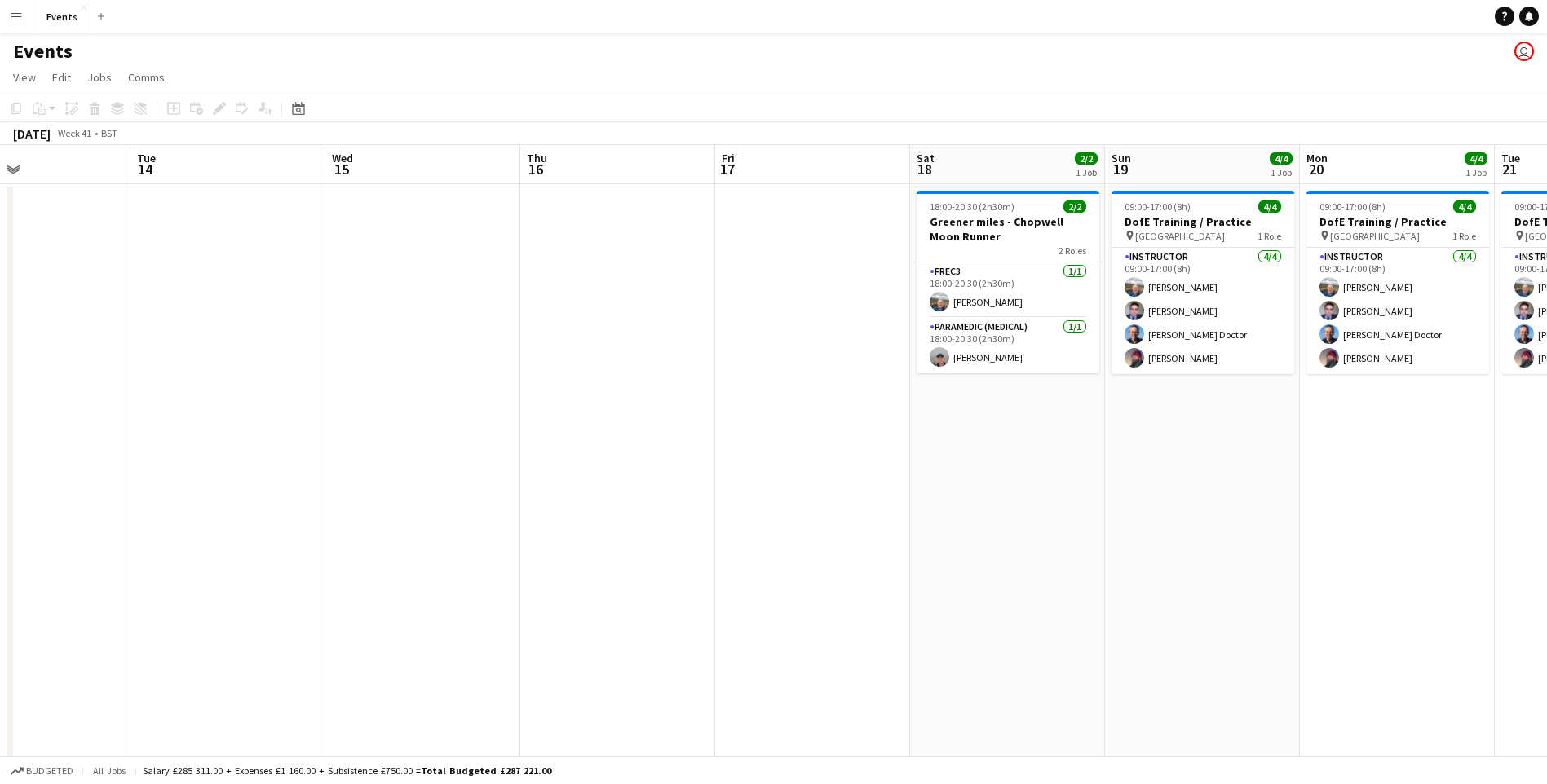
drag, startPoint x: 1418, startPoint y: 378, endPoint x: 543, endPoint y: 383, distance: 875.0
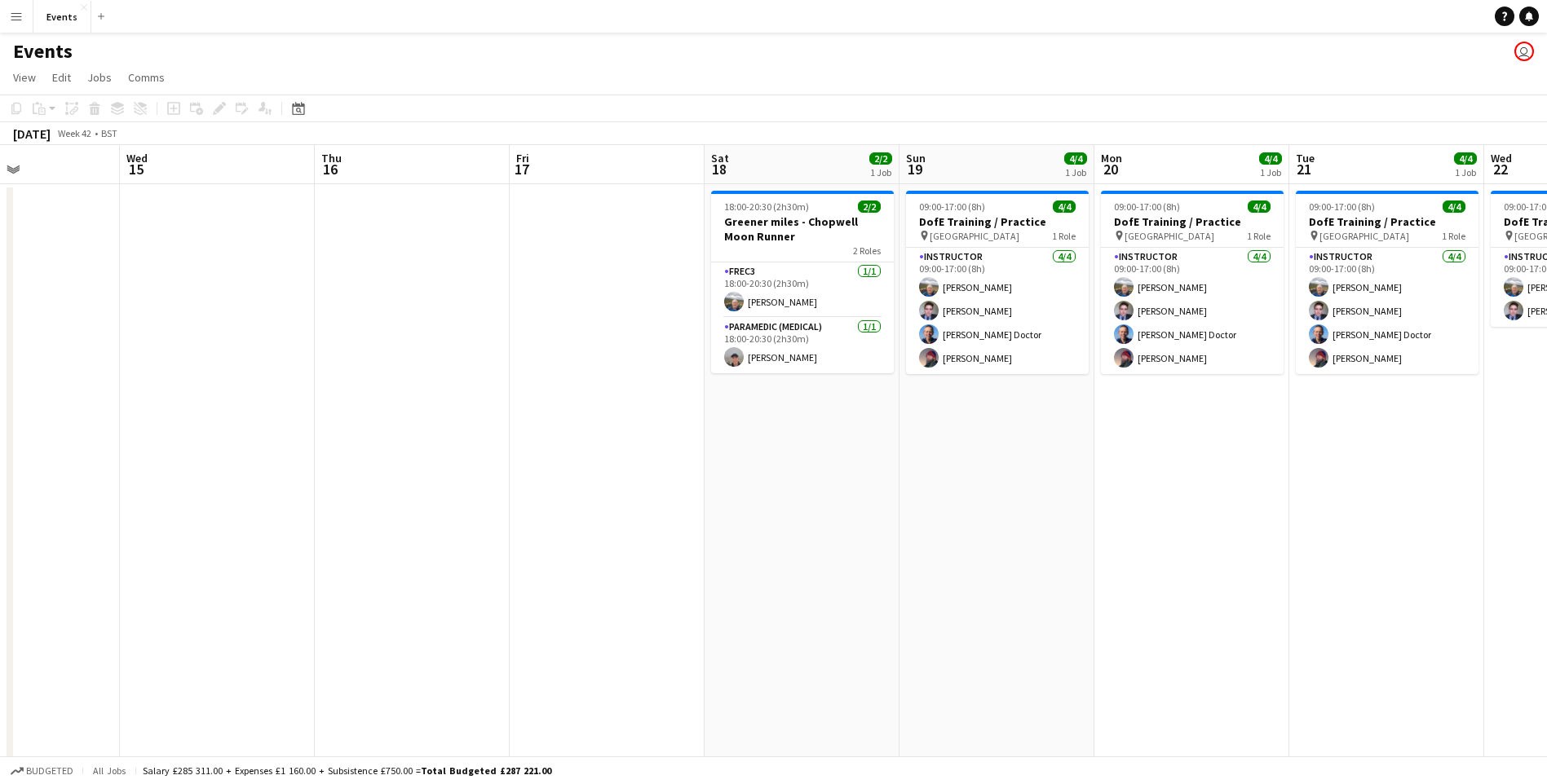
drag, startPoint x: 1285, startPoint y: 416, endPoint x: 506, endPoint y: 429, distance: 779.1
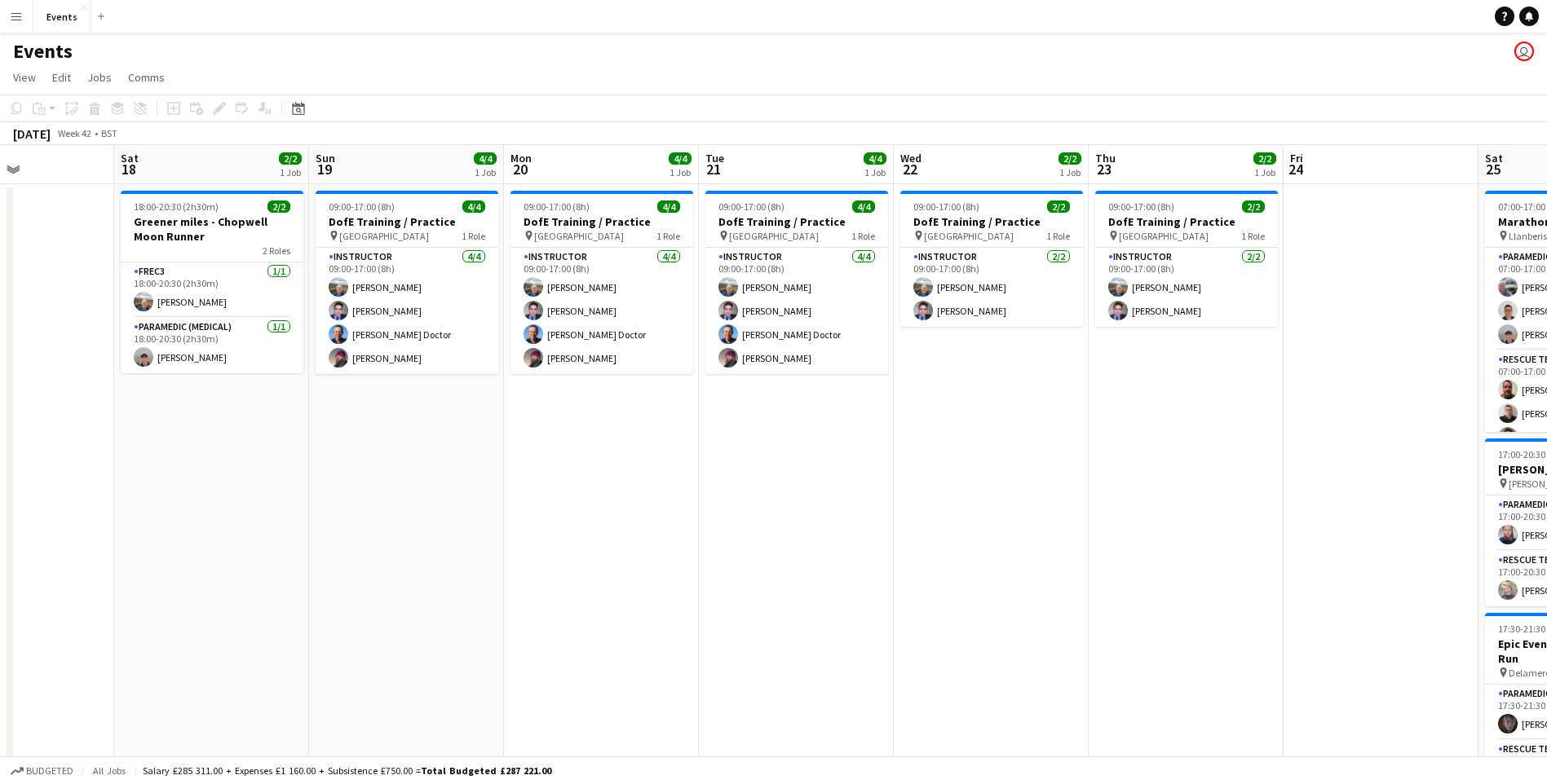
scroll to position [0, 478]
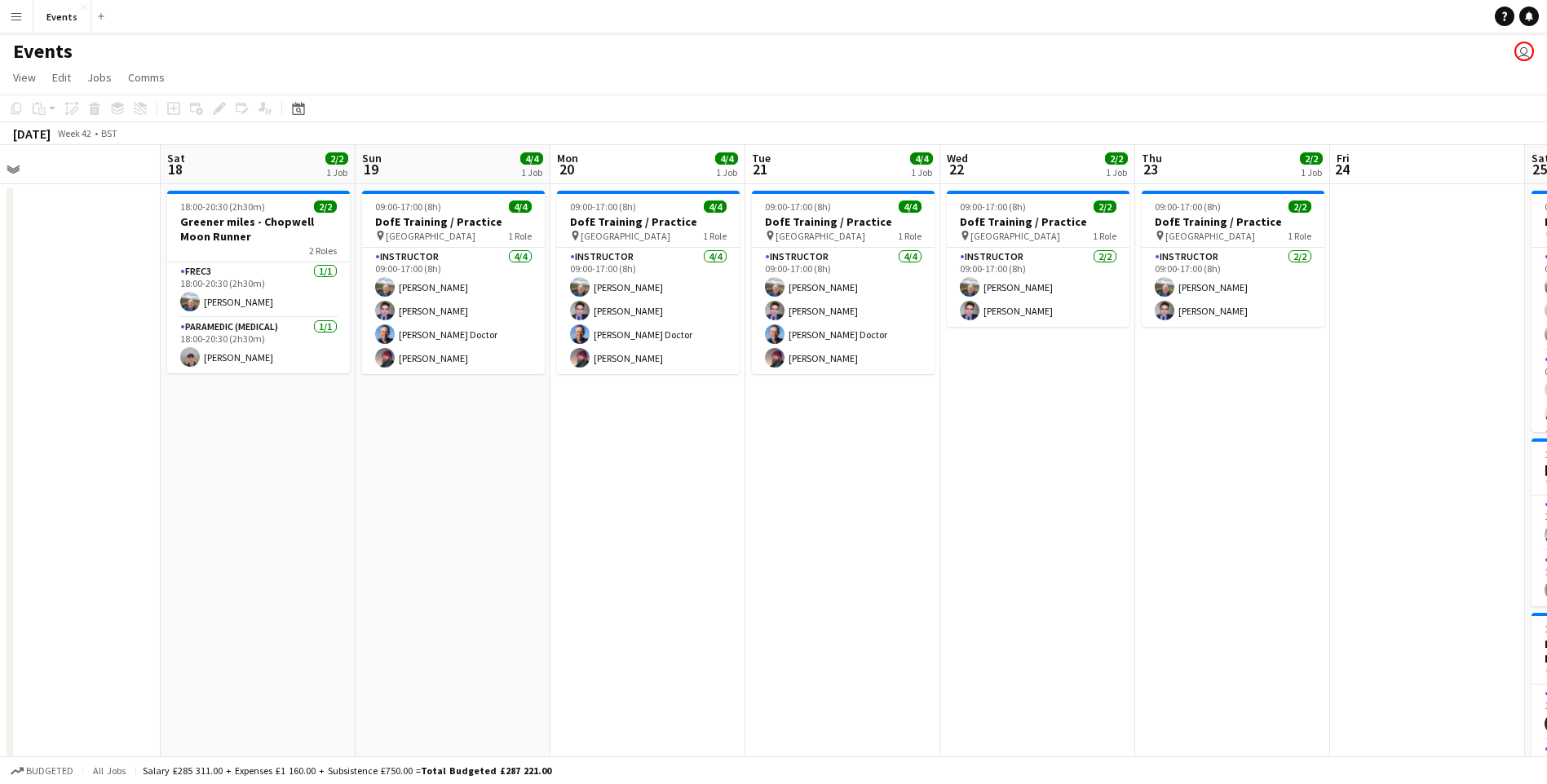
drag, startPoint x: 1271, startPoint y: 387, endPoint x: 1480, endPoint y: 349, distance: 212.4
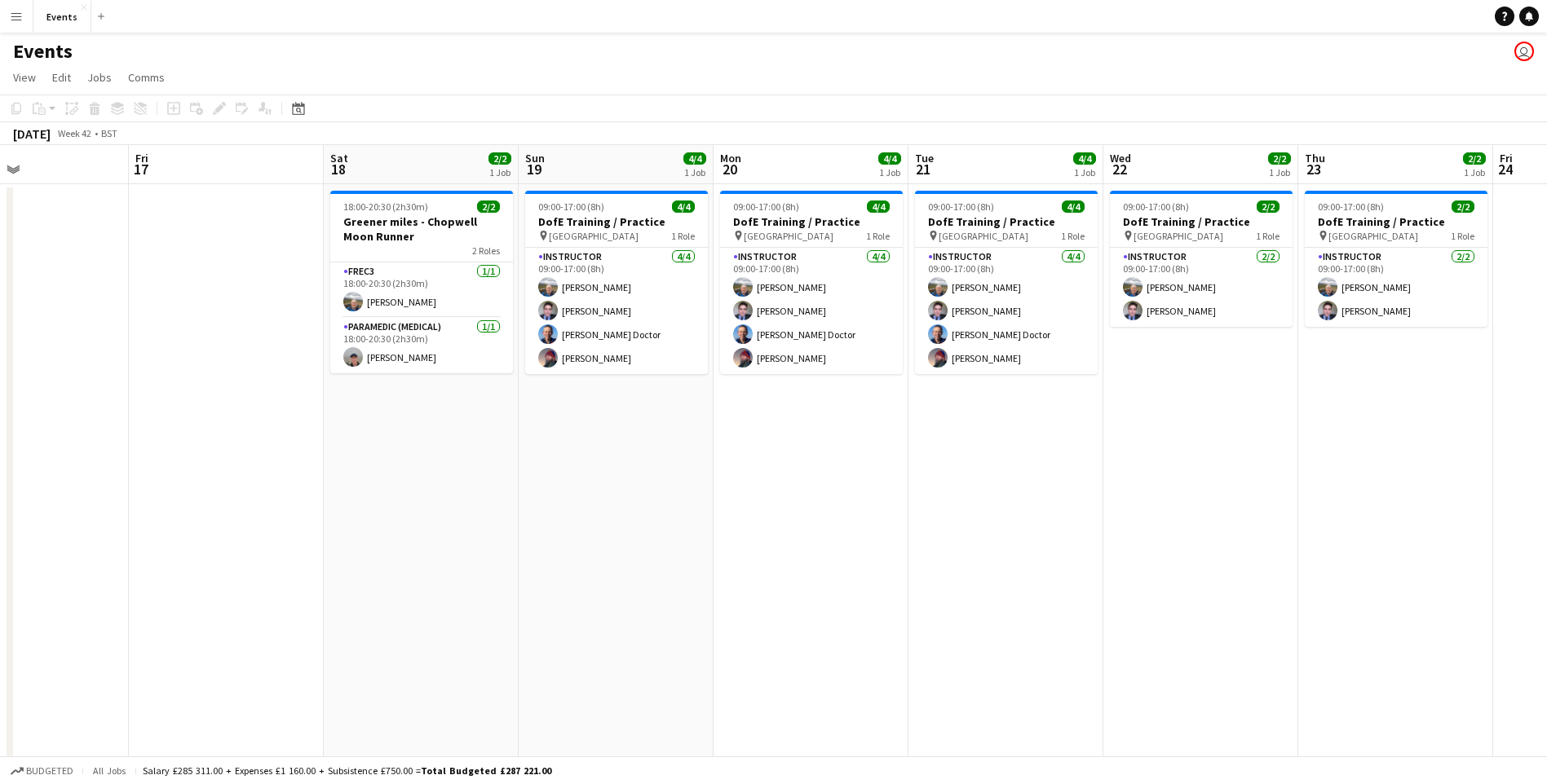
drag, startPoint x: 269, startPoint y: 561, endPoint x: 998, endPoint y: 434, distance: 740.0
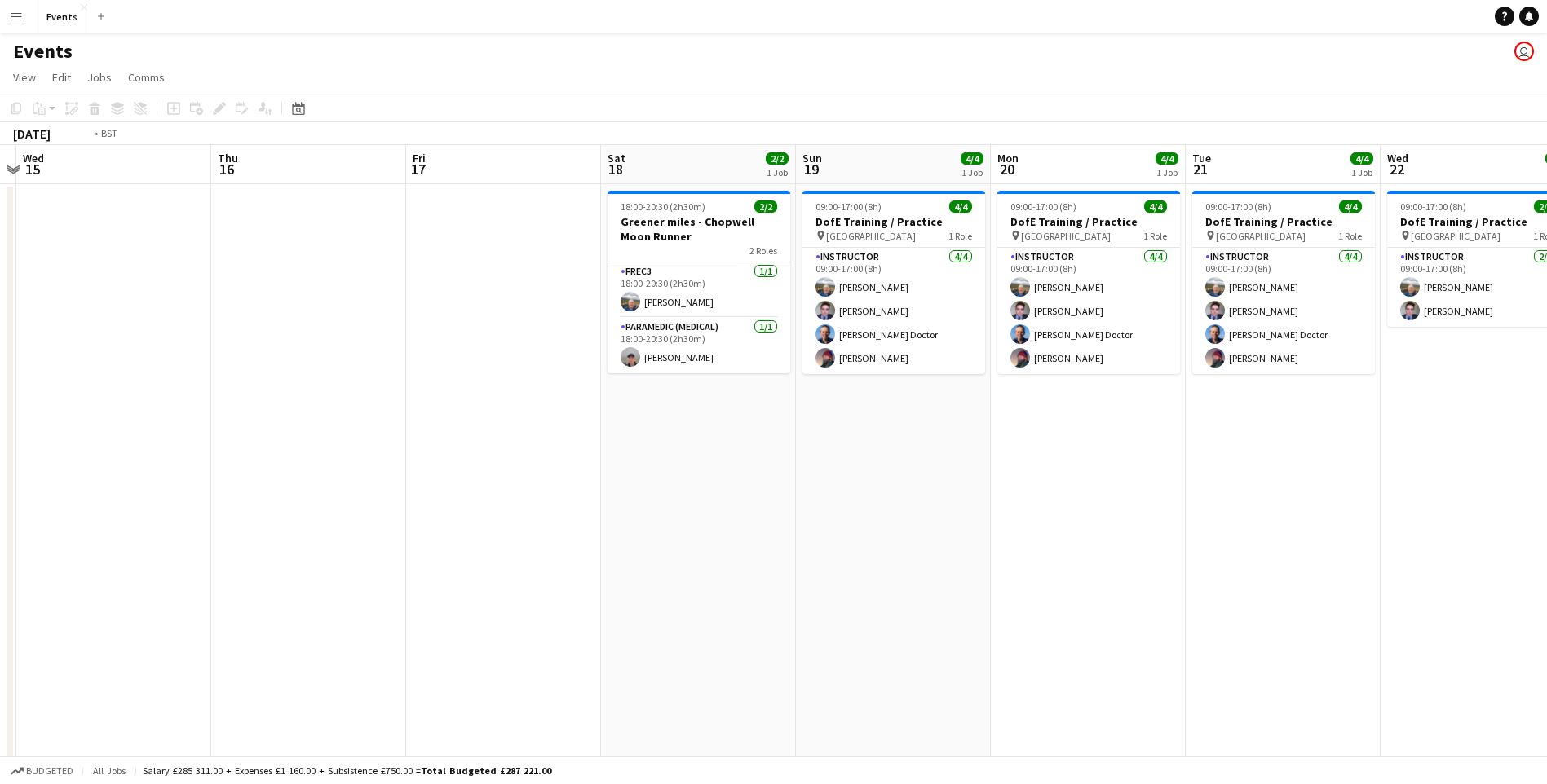
drag, startPoint x: 517, startPoint y: 384, endPoint x: 1271, endPoint y: 386, distance: 754.0
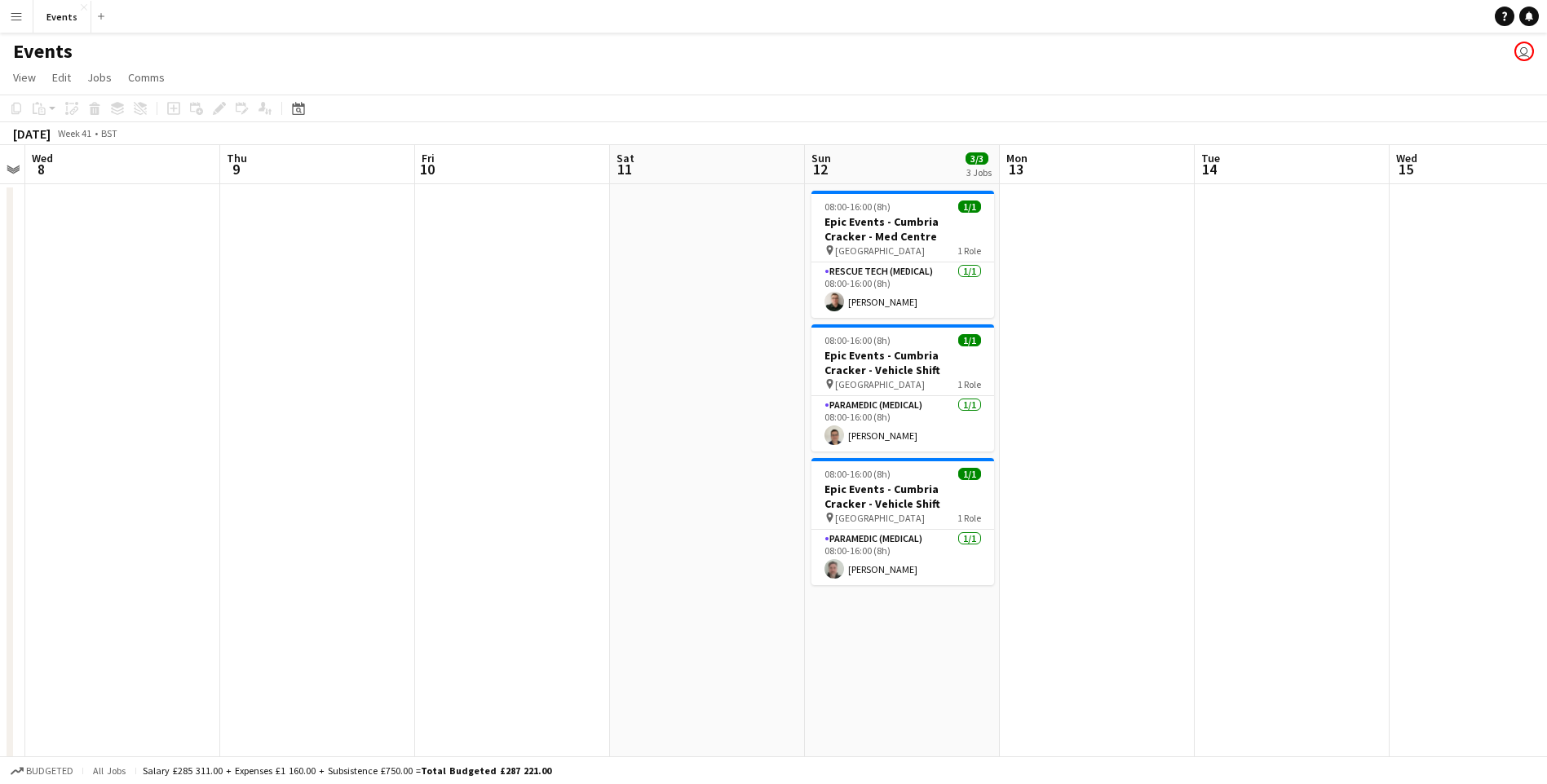
drag, startPoint x: 1243, startPoint y: 370, endPoint x: 584, endPoint y: 453, distance: 664.2
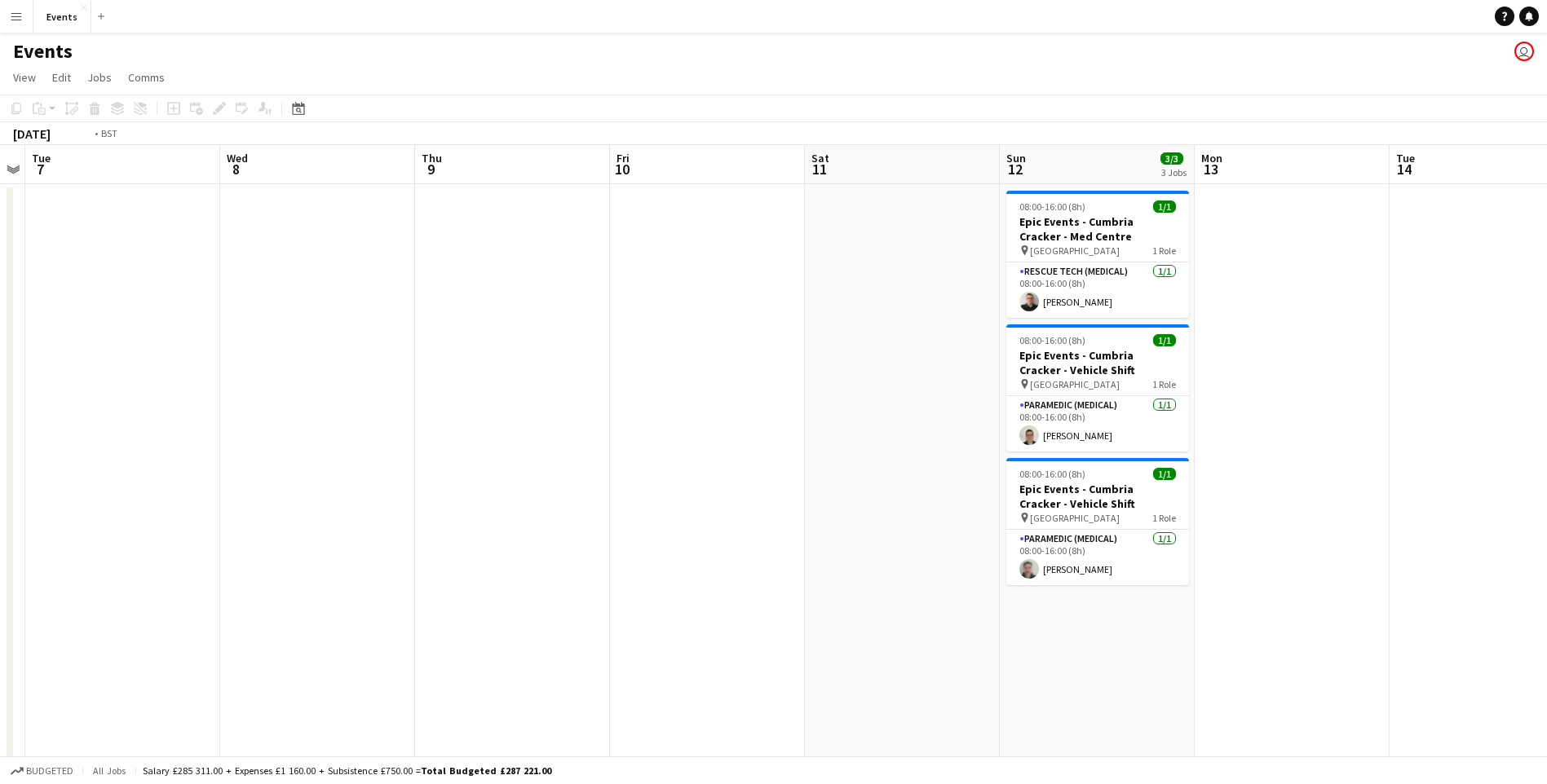
drag, startPoint x: 510, startPoint y: 438, endPoint x: 823, endPoint y: 397, distance: 315.7
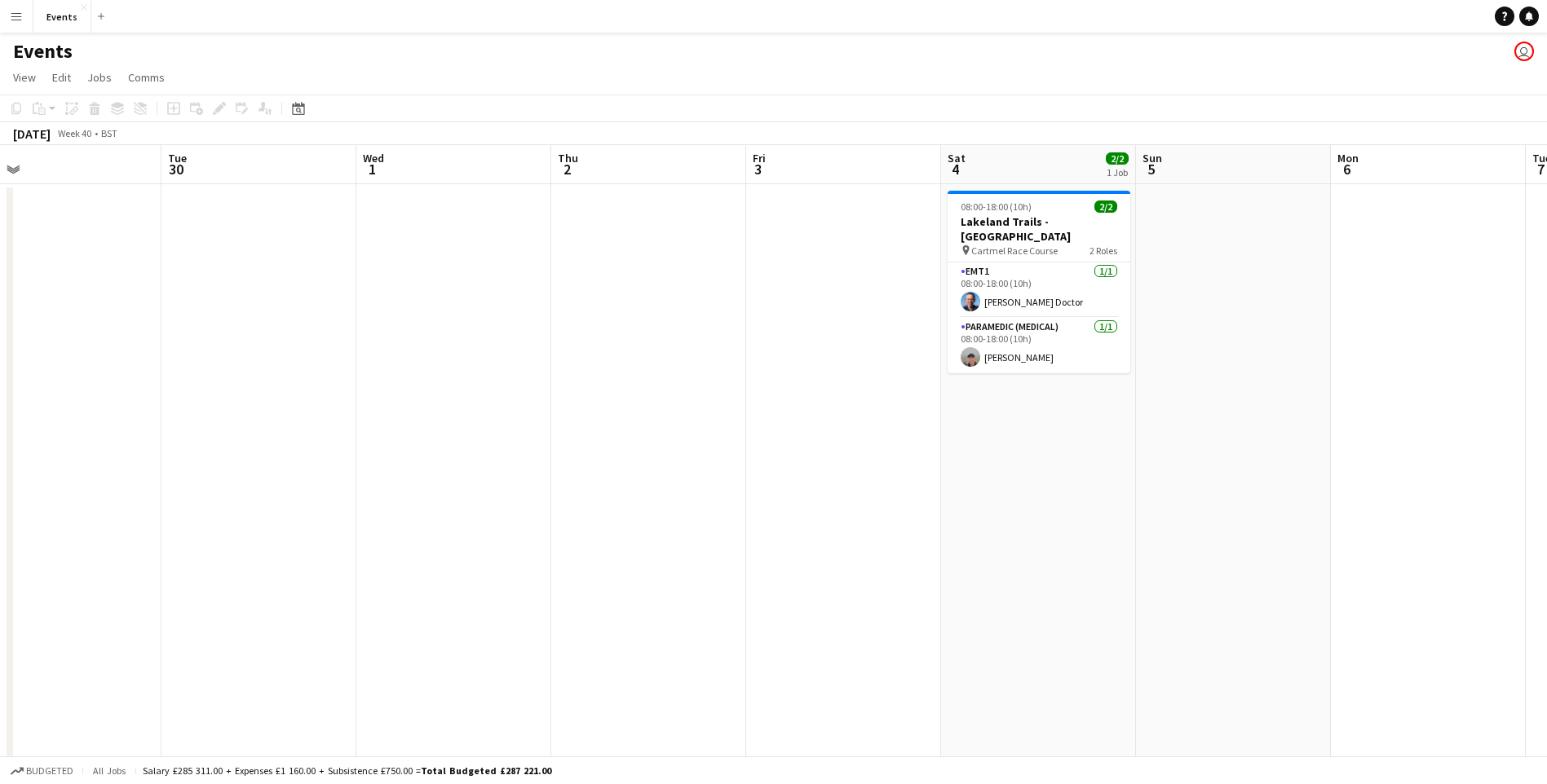
drag
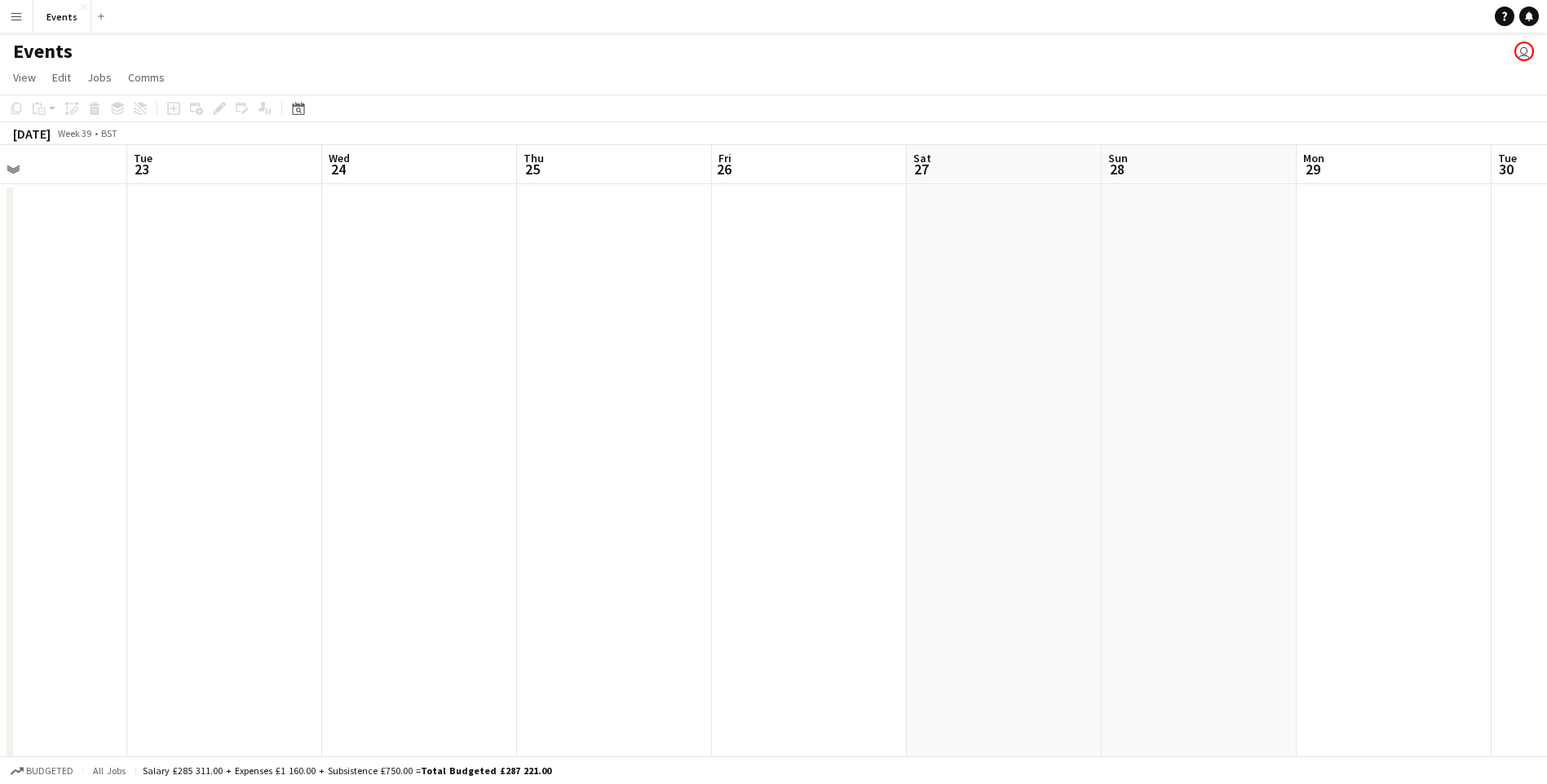
scroll to position [0, 503]
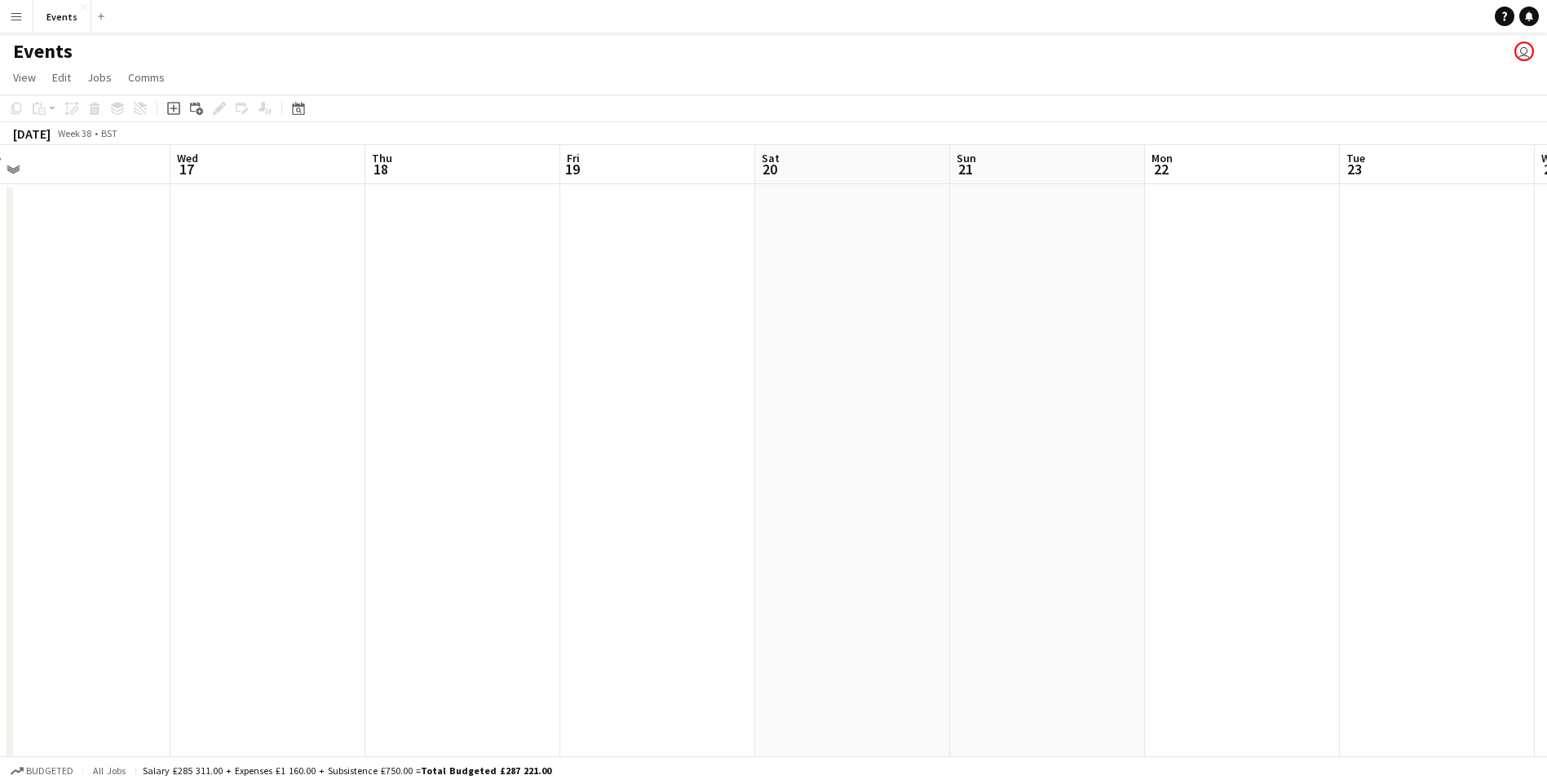
drag, startPoint x: 266, startPoint y: 161, endPoint x: 1450, endPoint y: 373, distance: 1202.8
drag, startPoint x: 842, startPoint y: 361, endPoint x: 688, endPoint y: 325, distance: 158.2
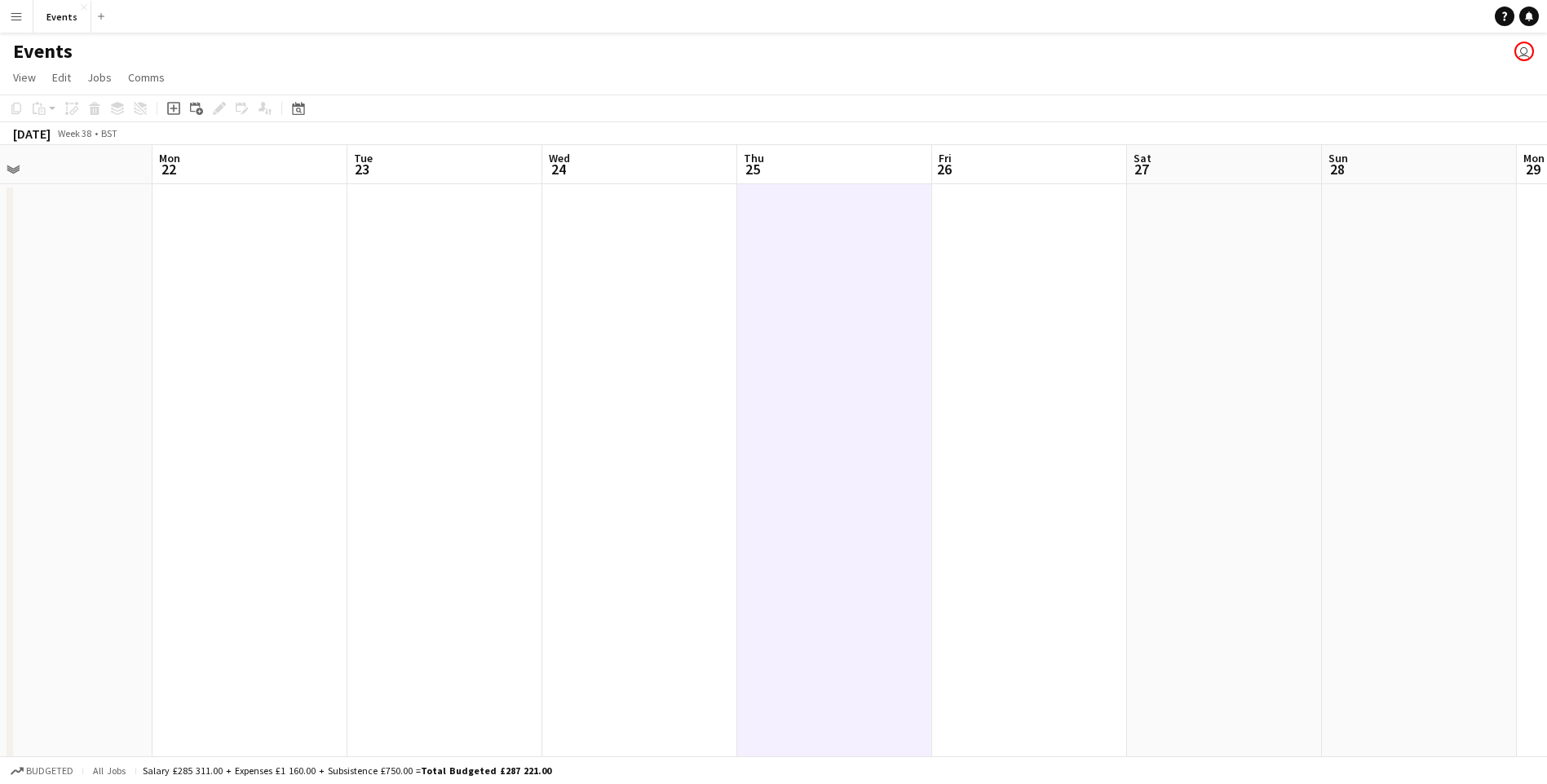
drag, startPoint x: 1381, startPoint y: 396, endPoint x: 541, endPoint y: 337, distance: 842.1
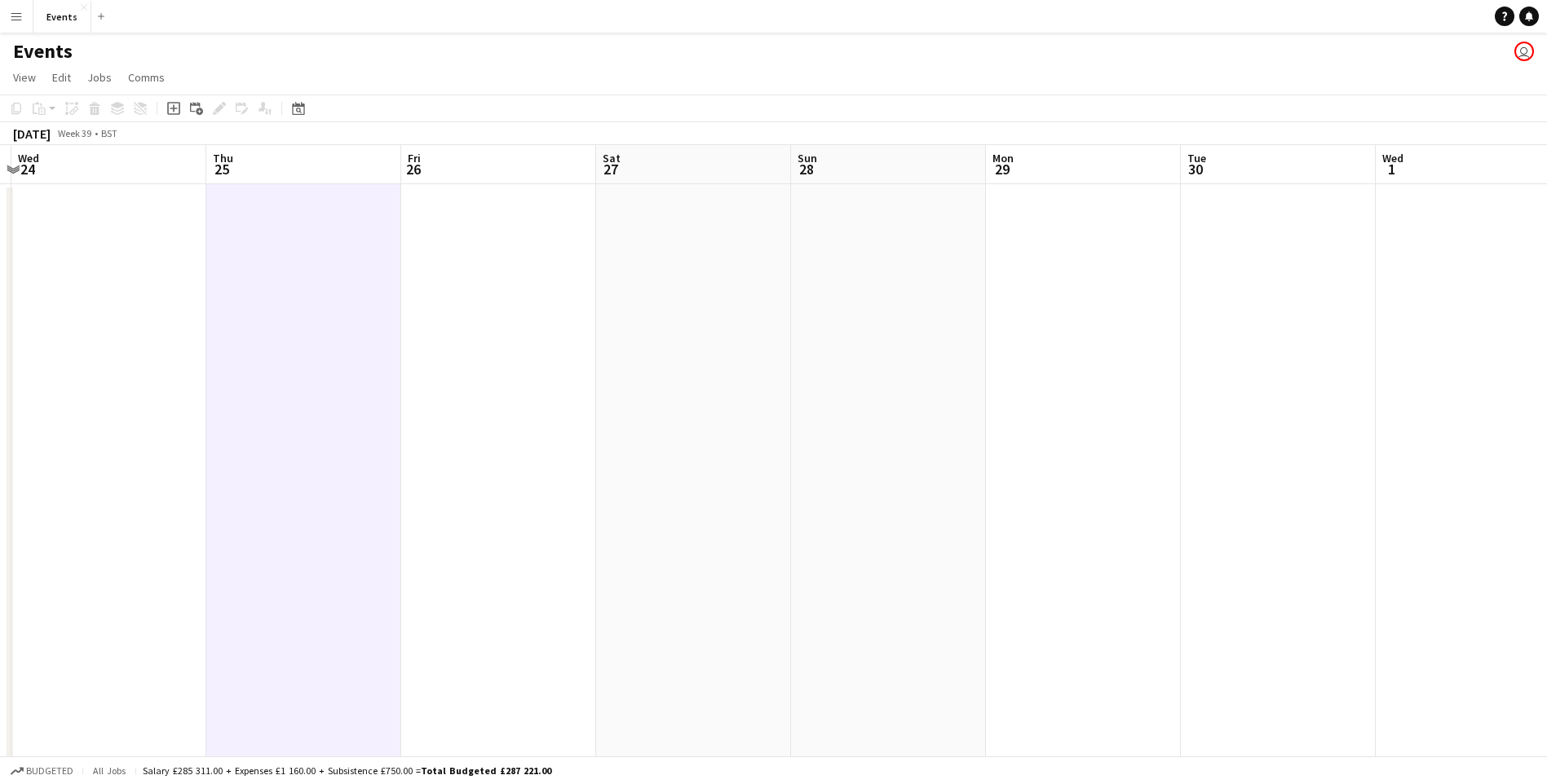
scroll to position [0, 491]
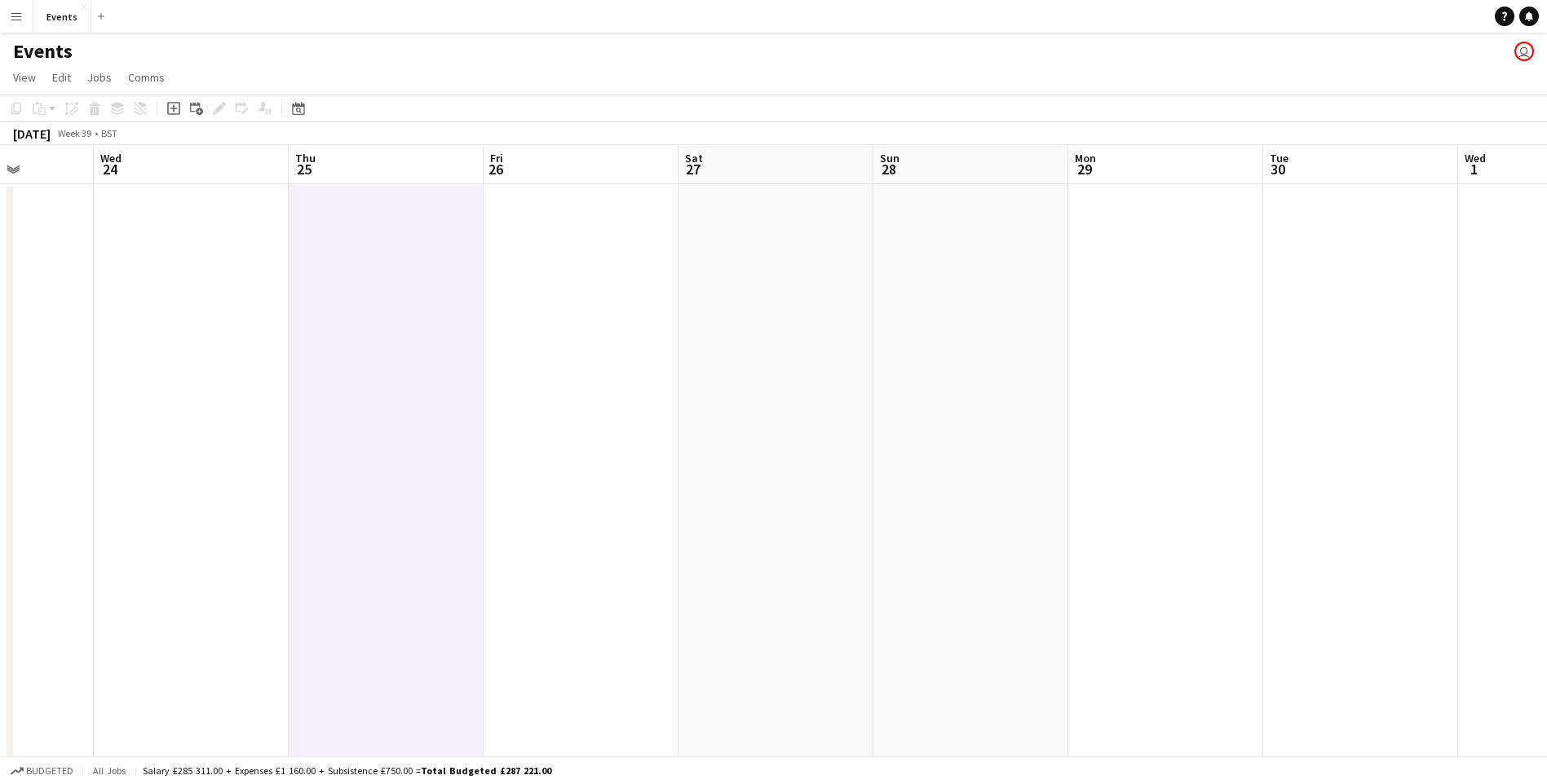
drag, startPoint x: 1289, startPoint y: 423, endPoint x: 840, endPoint y: 380, distance: 451.1
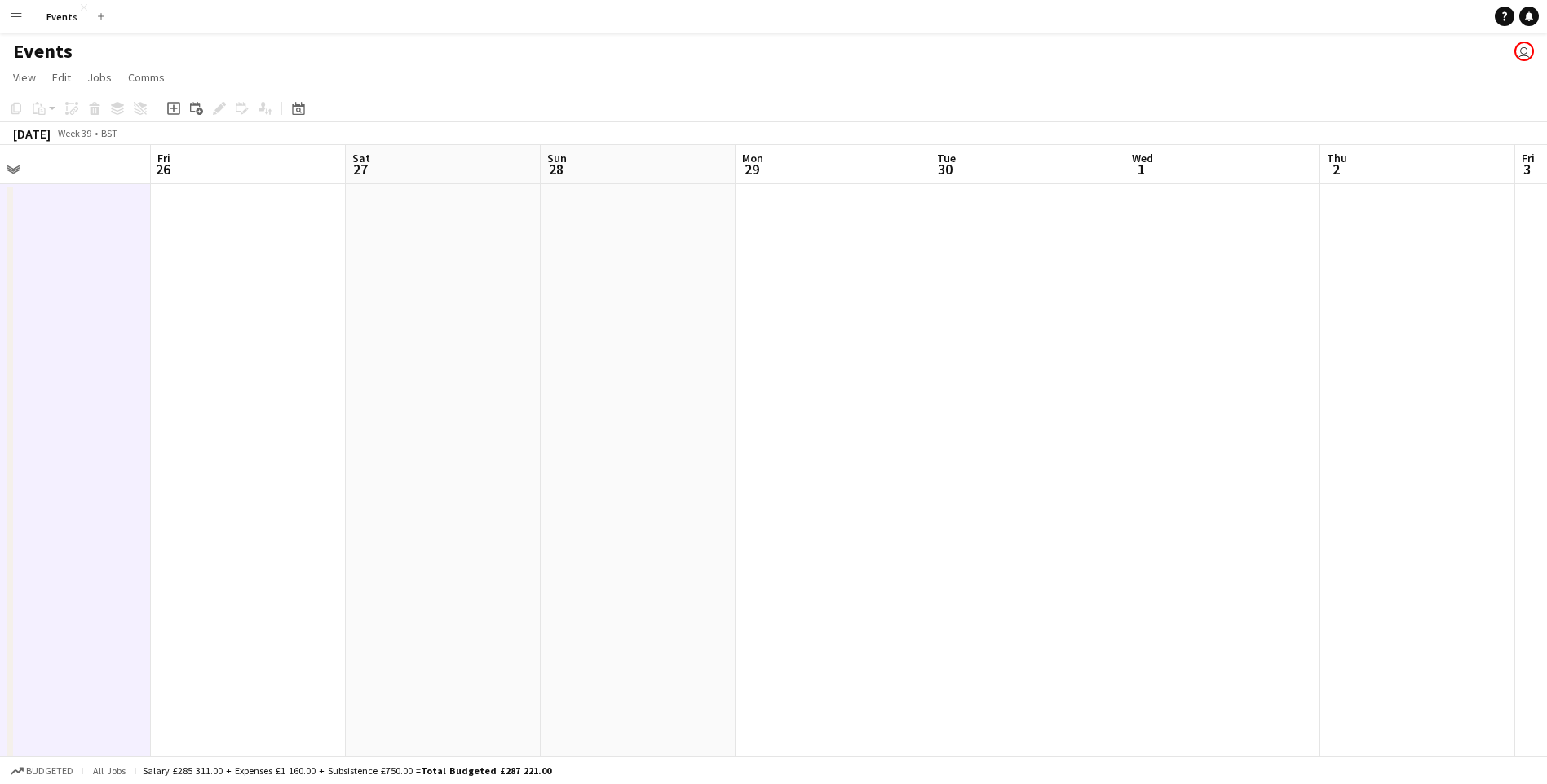
scroll to position [0, 610]
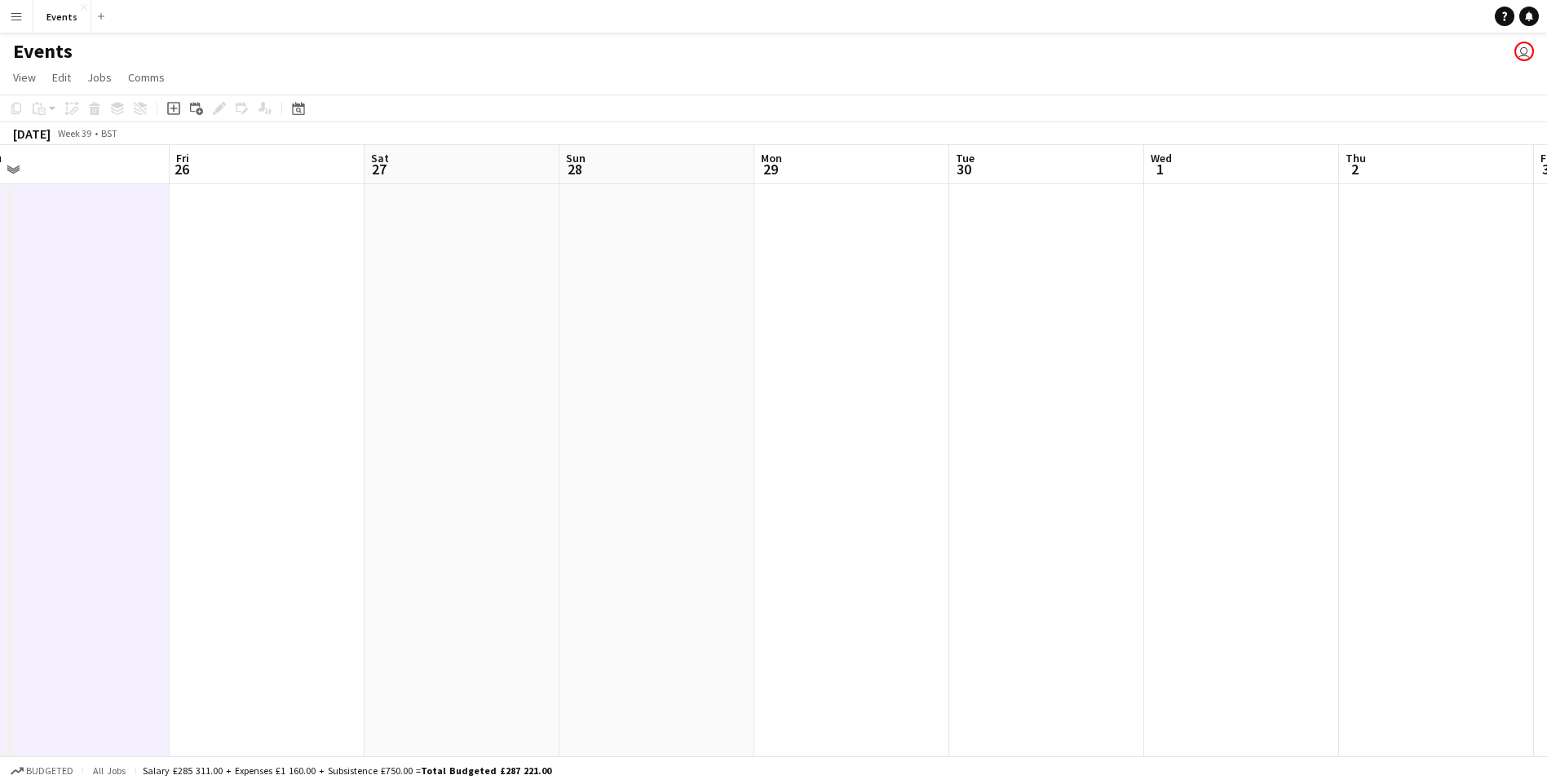
drag, startPoint x: 1108, startPoint y: 434, endPoint x: 265, endPoint y: 349, distance: 847.3
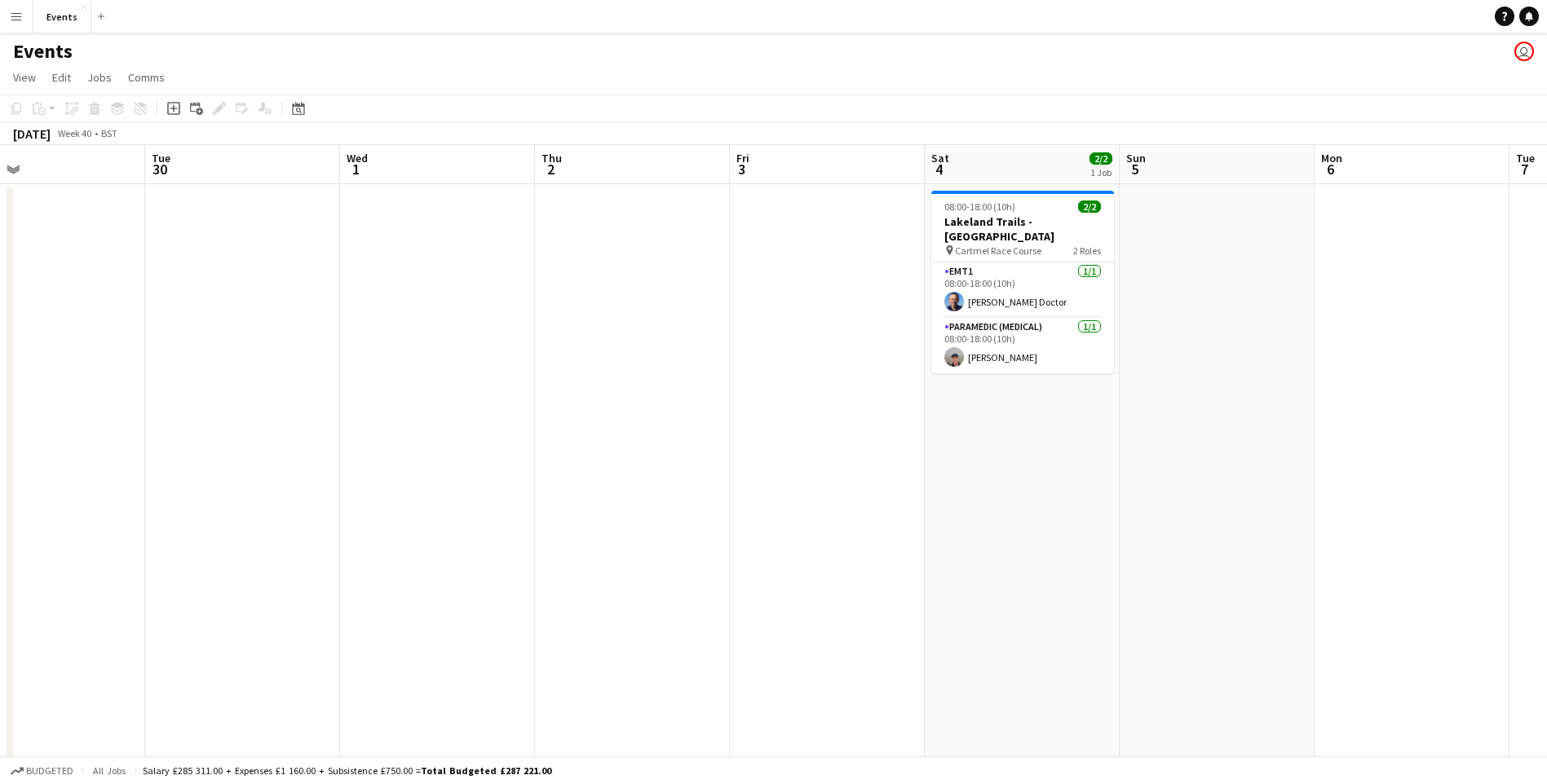
drag, startPoint x: 402, startPoint y: 419, endPoint x: 153, endPoint y: 406, distance: 249.3
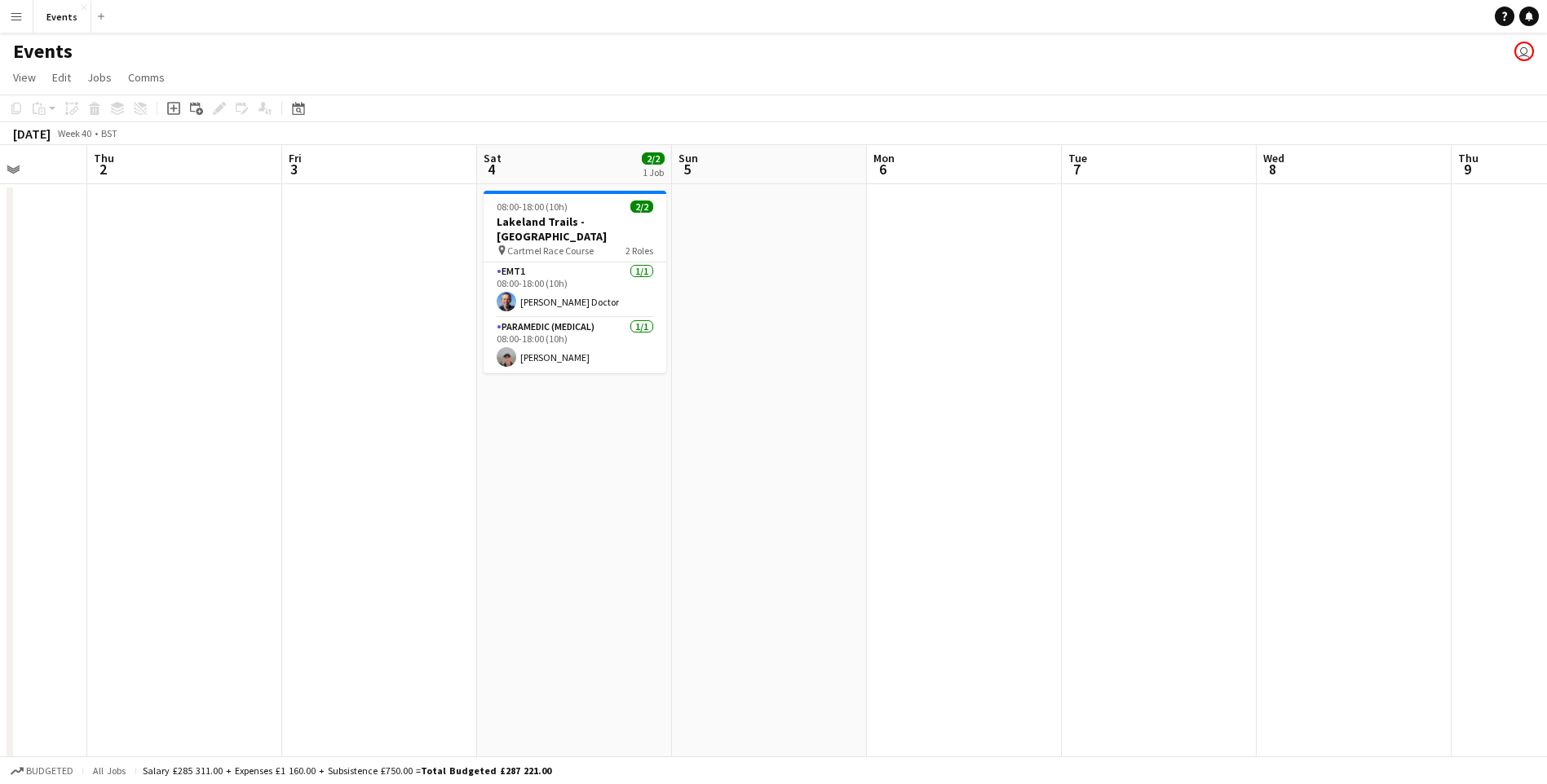
drag, startPoint x: 1225, startPoint y: 461, endPoint x: 193, endPoint y: 411, distance: 1033.2
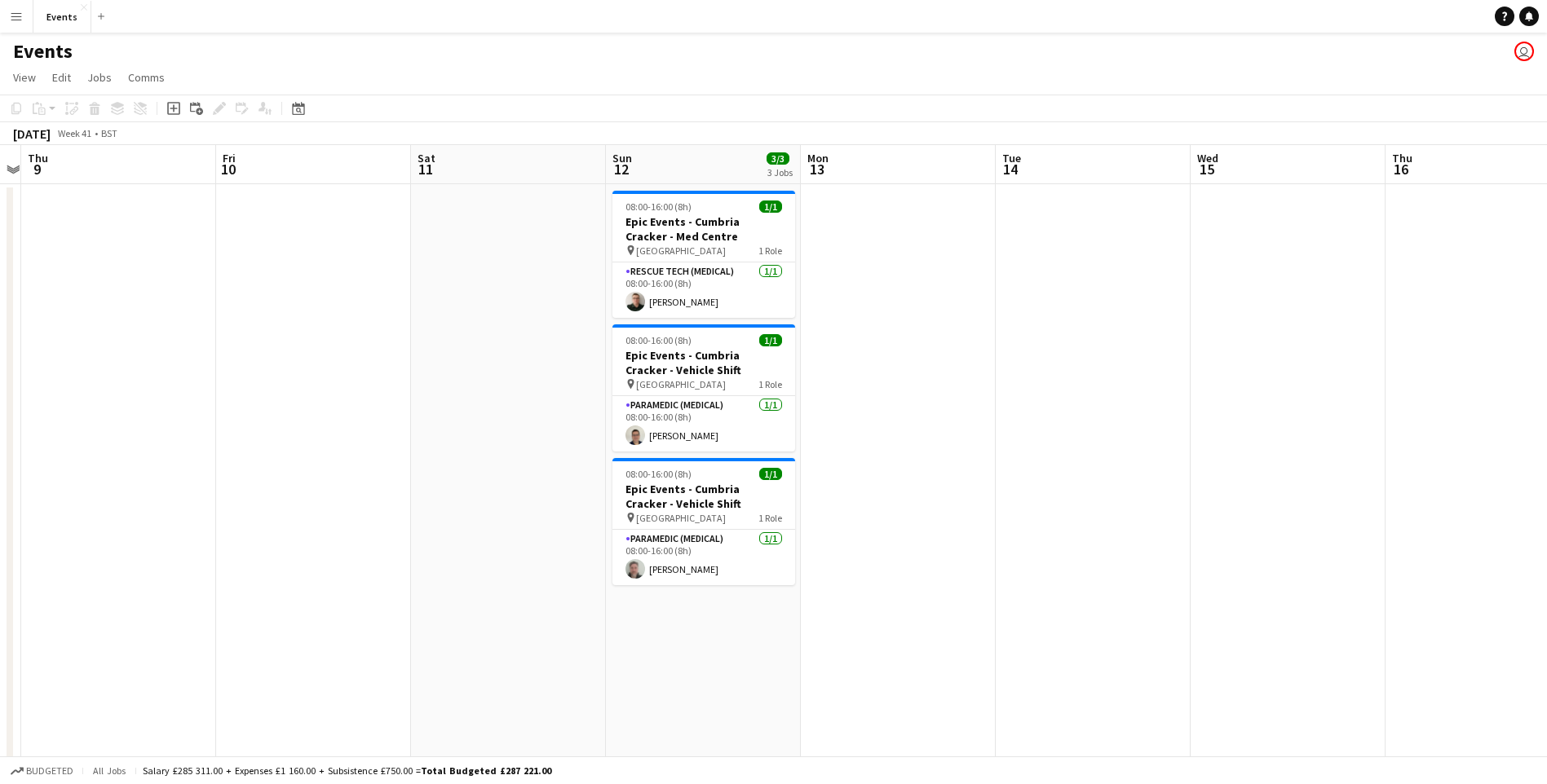
drag, startPoint x: 1146, startPoint y: 471, endPoint x: 302, endPoint y: 408, distance: 846.3
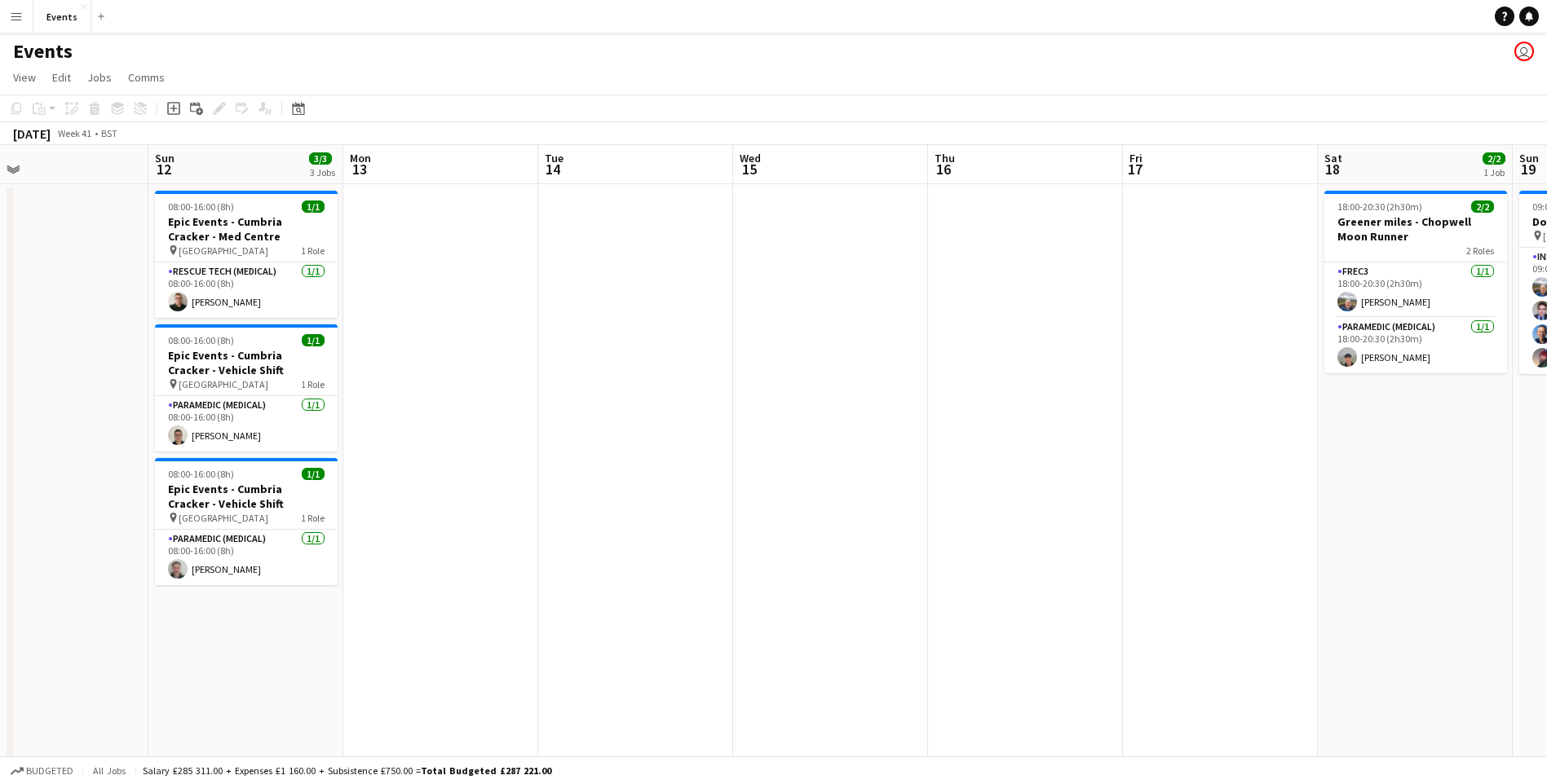
drag, startPoint x: 1308, startPoint y: 472, endPoint x: 851, endPoint y: 427, distance: 459.2
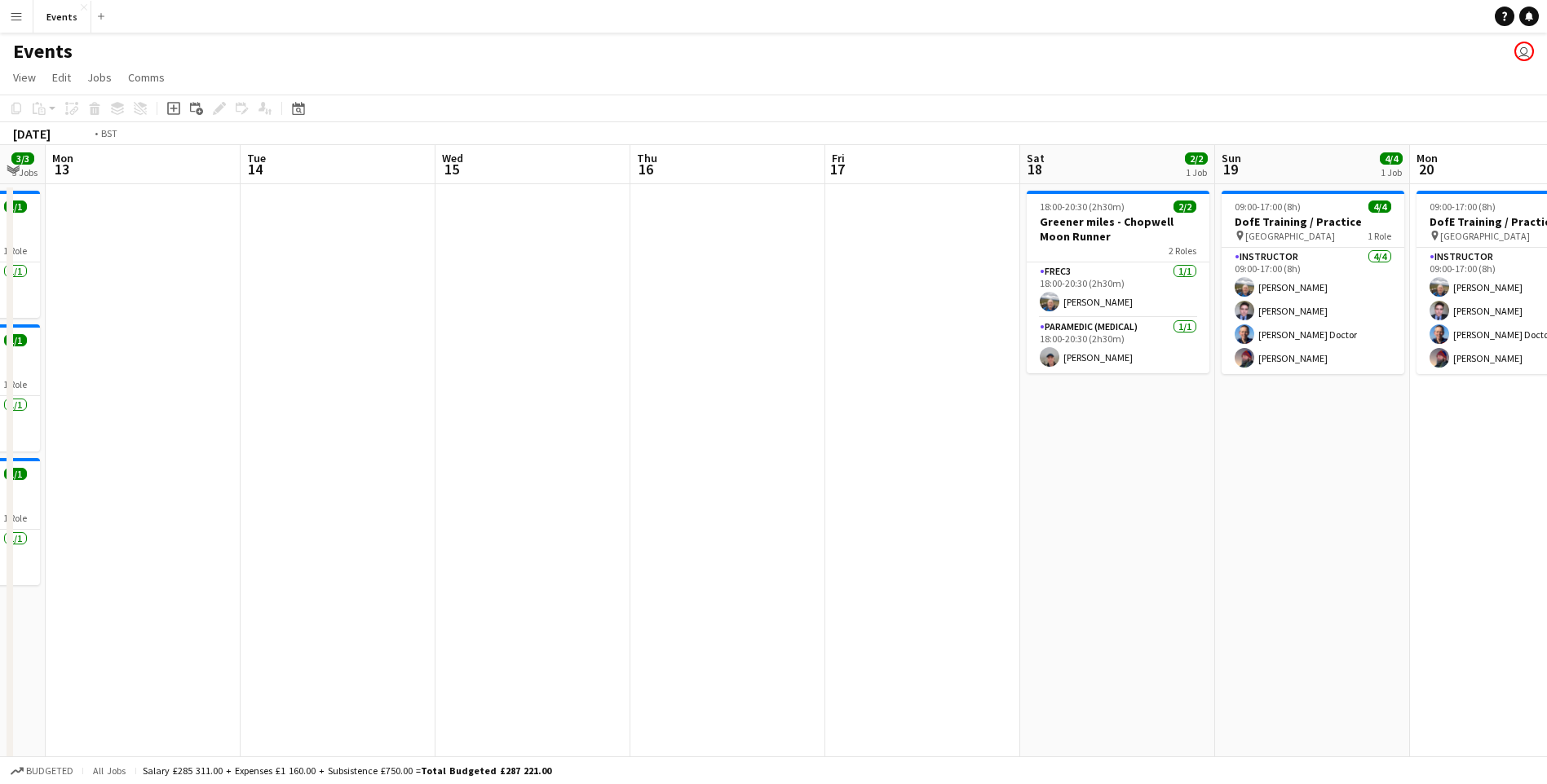
drag, startPoint x: 1291, startPoint y: 479, endPoint x: 801, endPoint y: 438, distance: 491.7
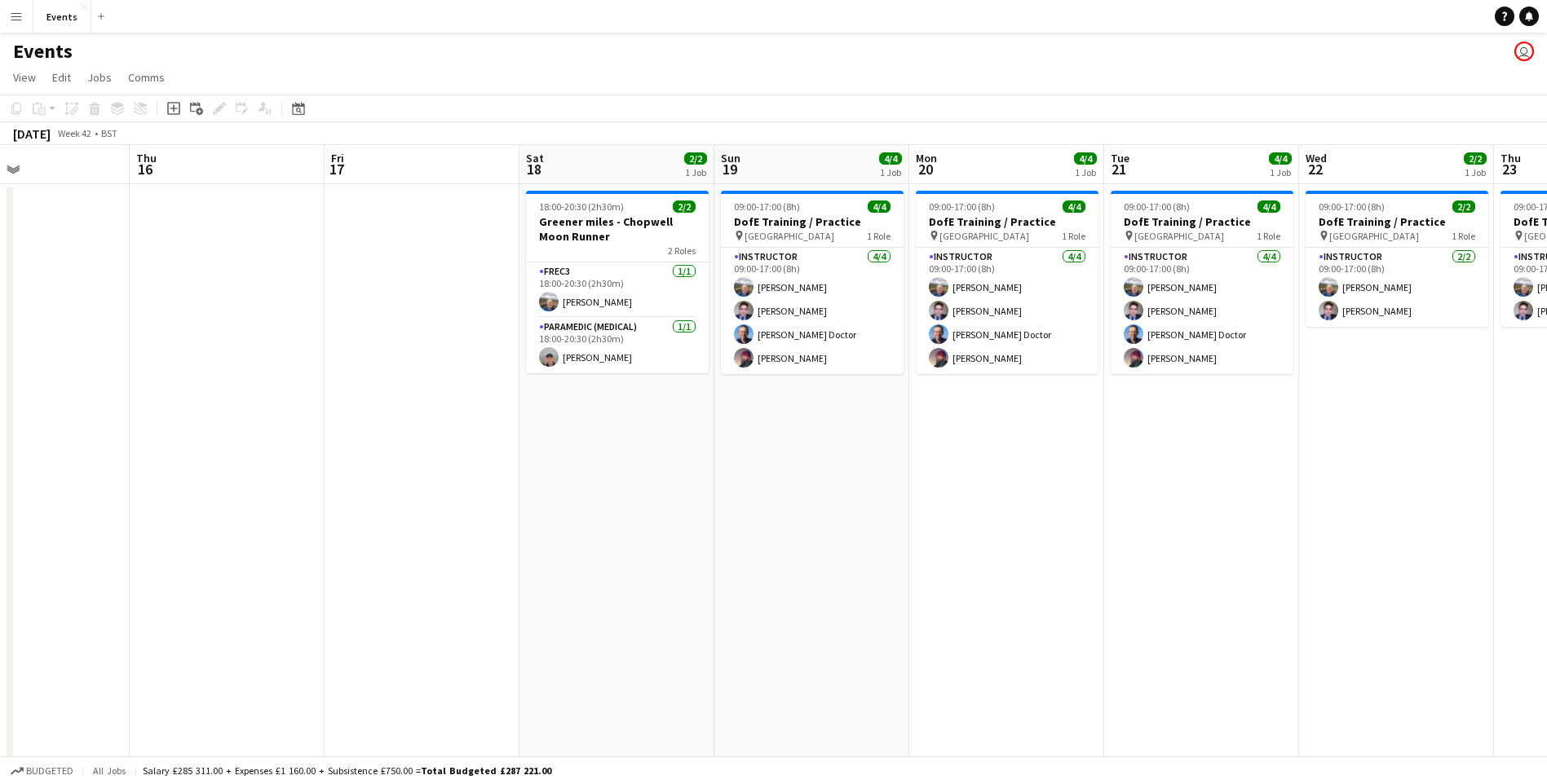
drag, startPoint x: 1523, startPoint y: 471, endPoint x: 1081, endPoint y: 465, distance: 442.0
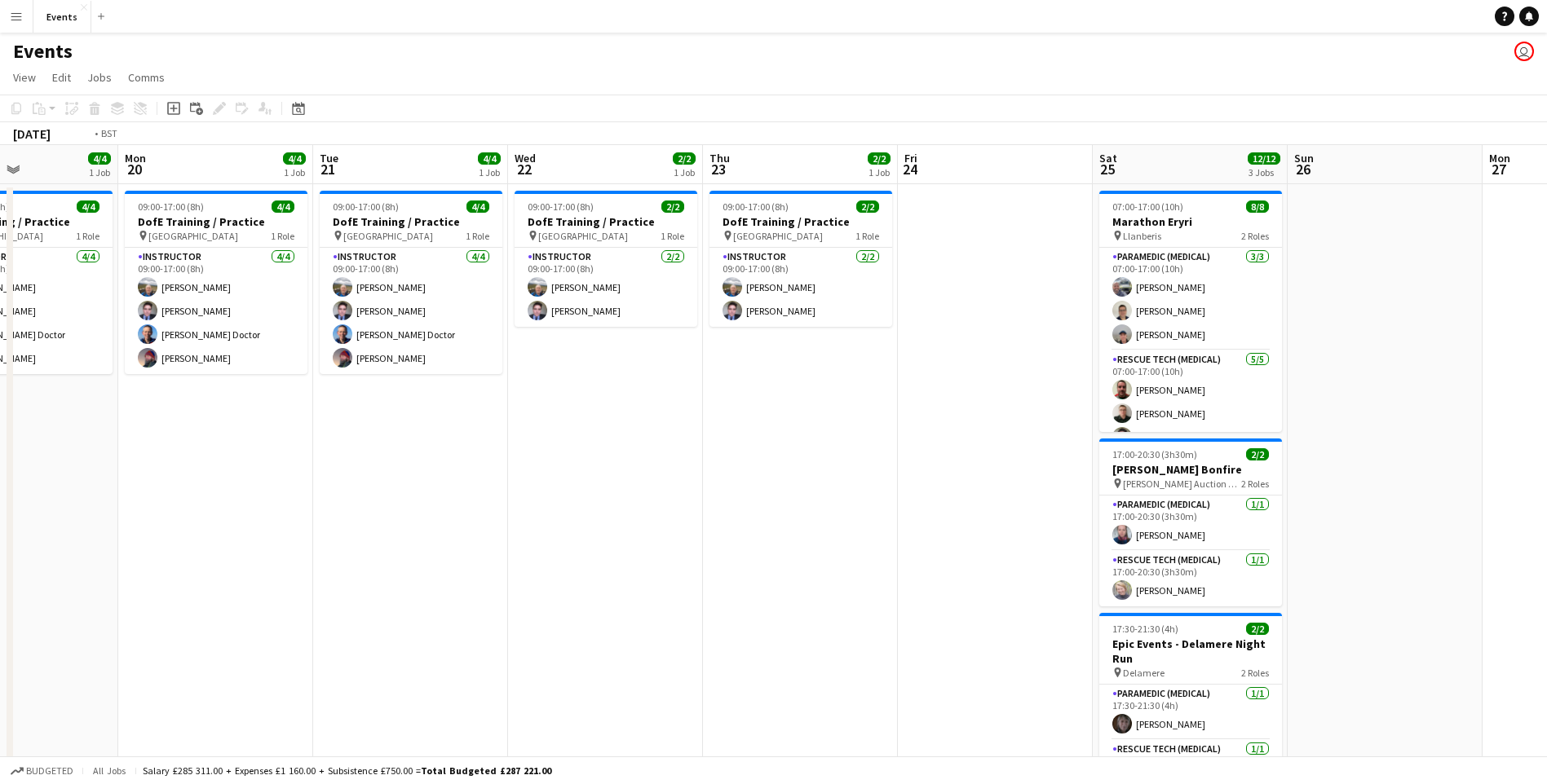
drag, startPoint x: 1425, startPoint y: 475, endPoint x: 892, endPoint y: 473, distance: 533.0
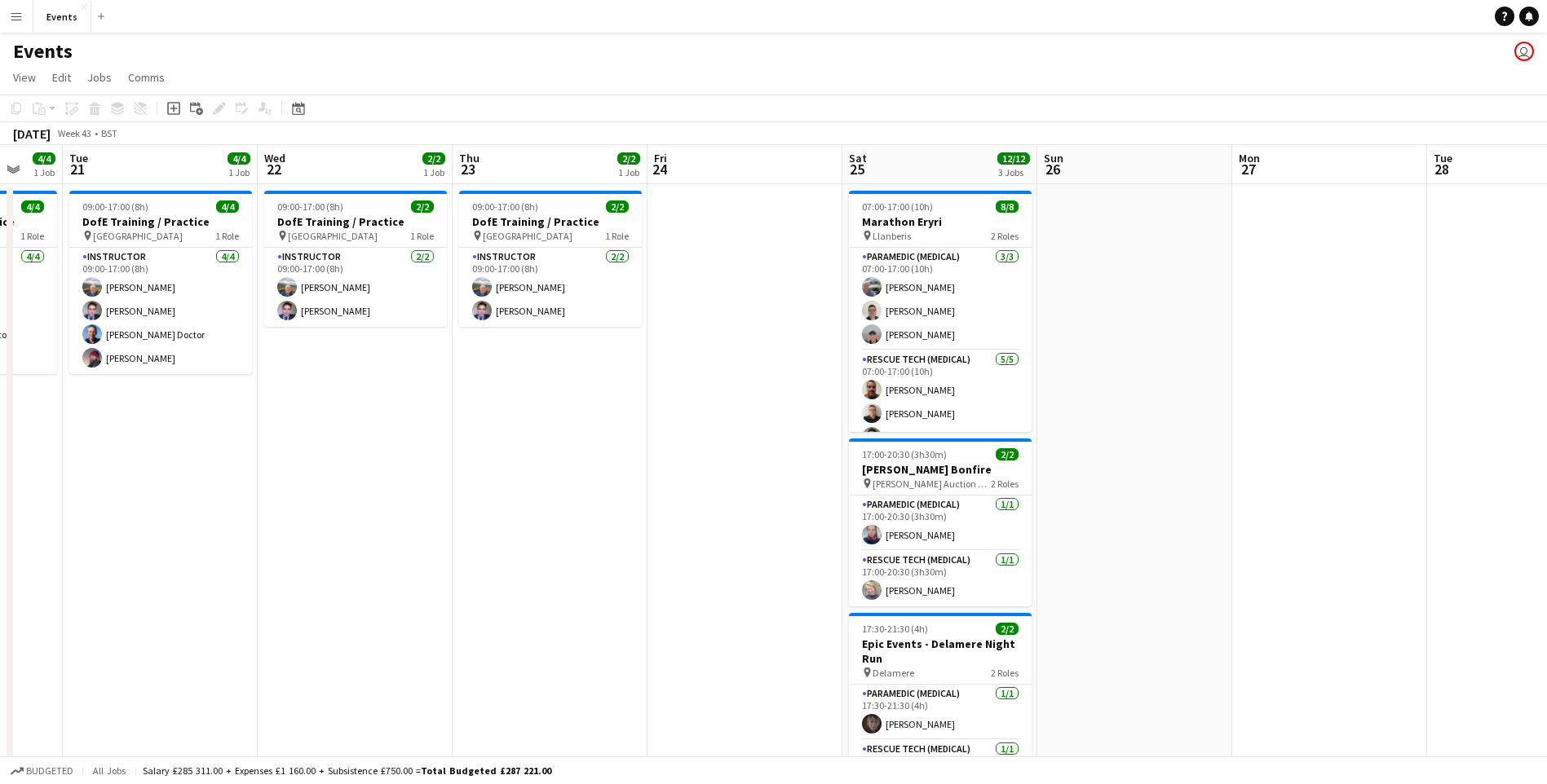
drag, startPoint x: 1129, startPoint y: 469, endPoint x: 1429, endPoint y: 277, distance: 356.2
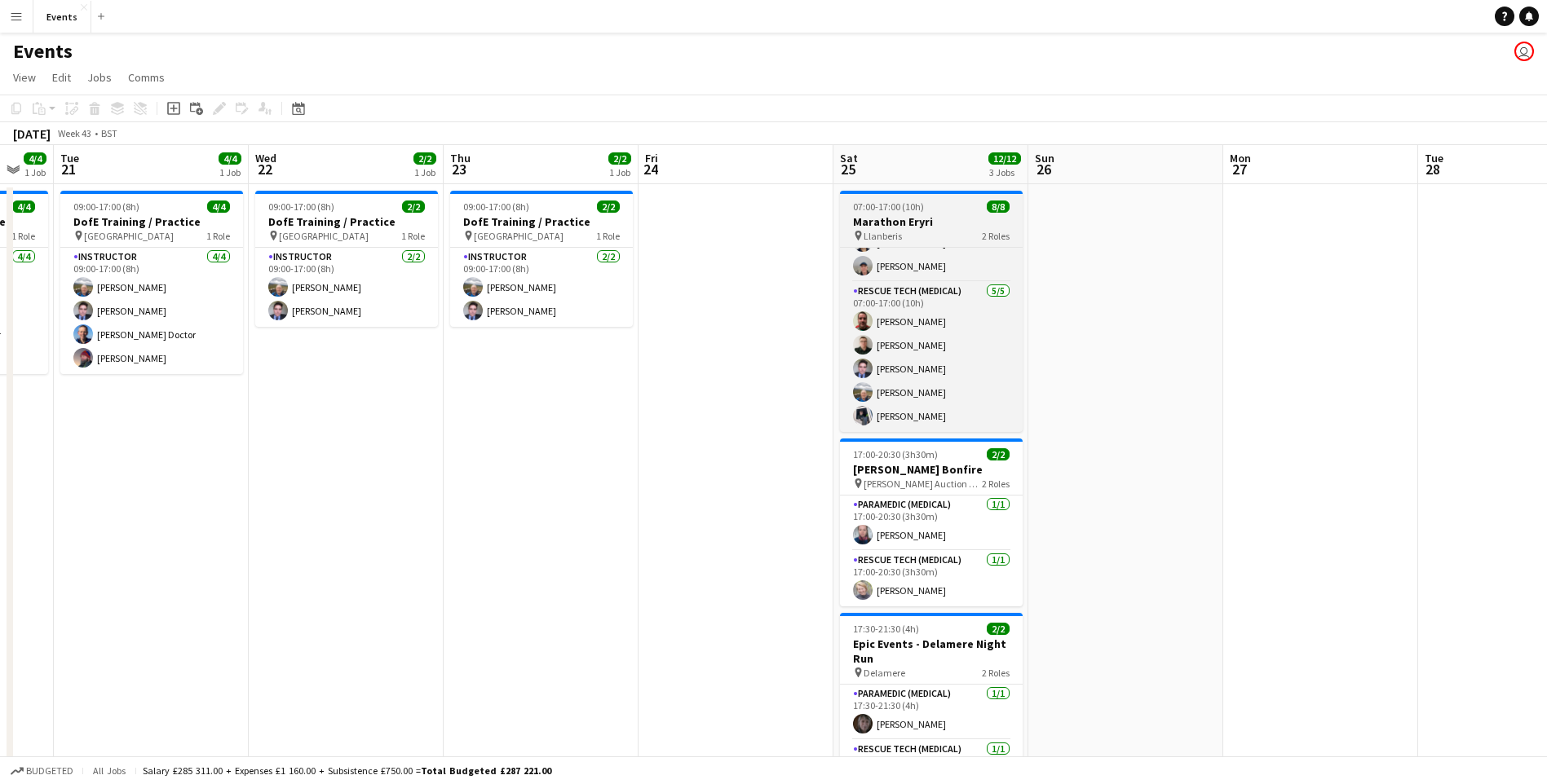
scroll to position [0, 0]
